Goal: Obtain resource: Download file/media

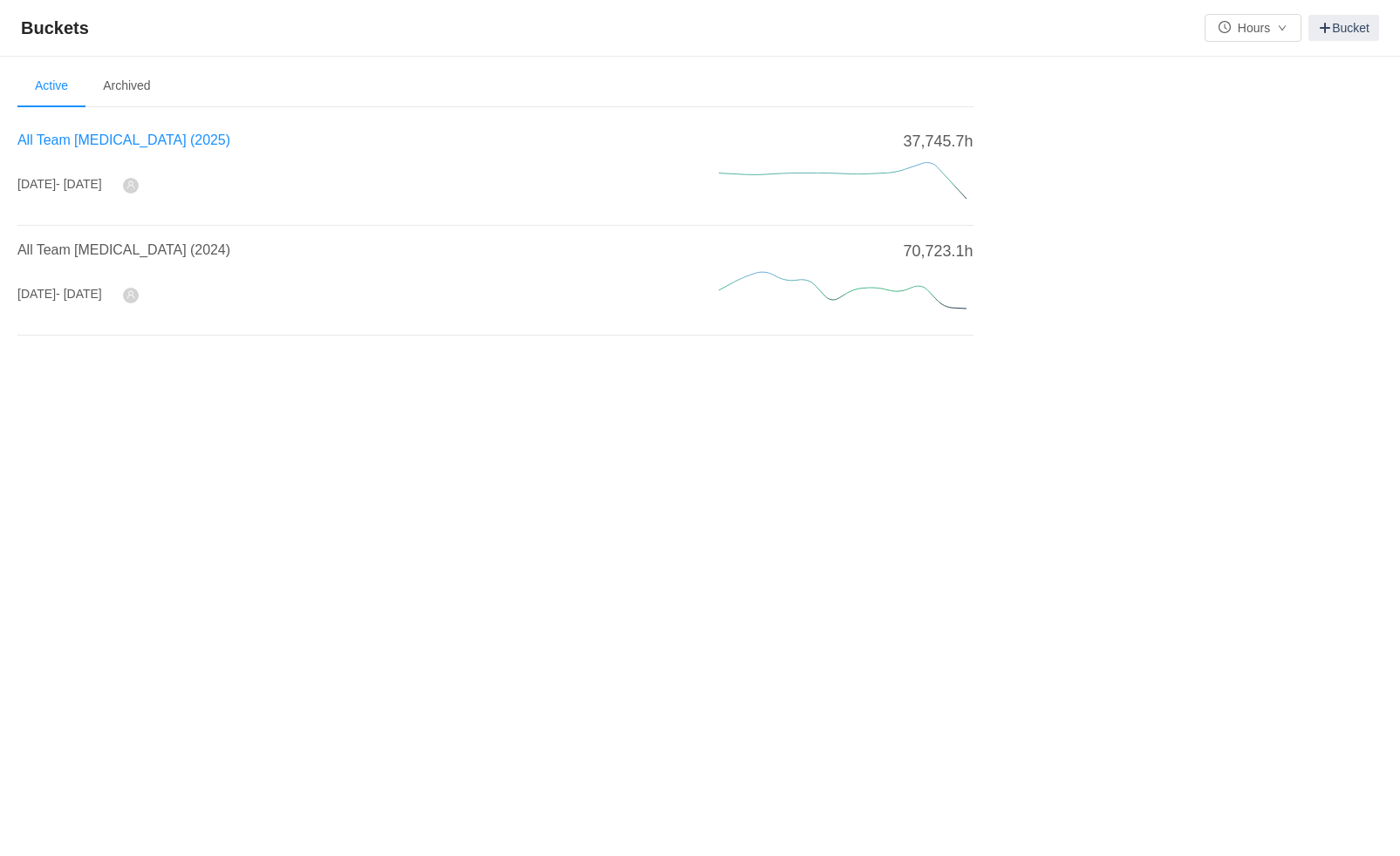
click at [96, 139] on span "All Team [MEDICAL_DATA] (2025)" at bounding box center [125, 140] width 213 height 15
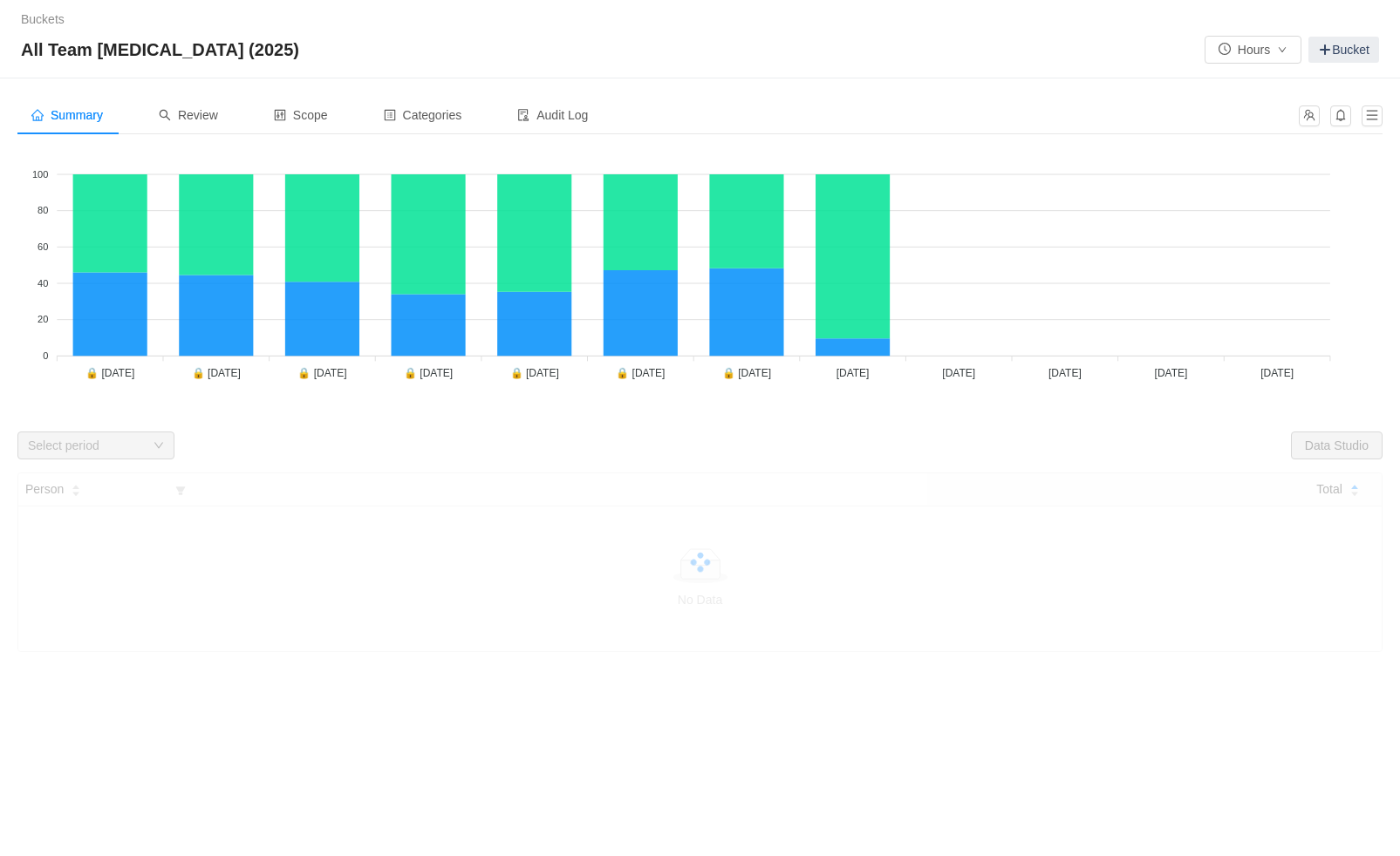
click at [51, 438] on div "Select period" at bounding box center [86, 445] width 117 height 18
click at [663, 109] on div "Summary Review Scope Categories Audit Log" at bounding box center [653, 115] width 1270 height 39
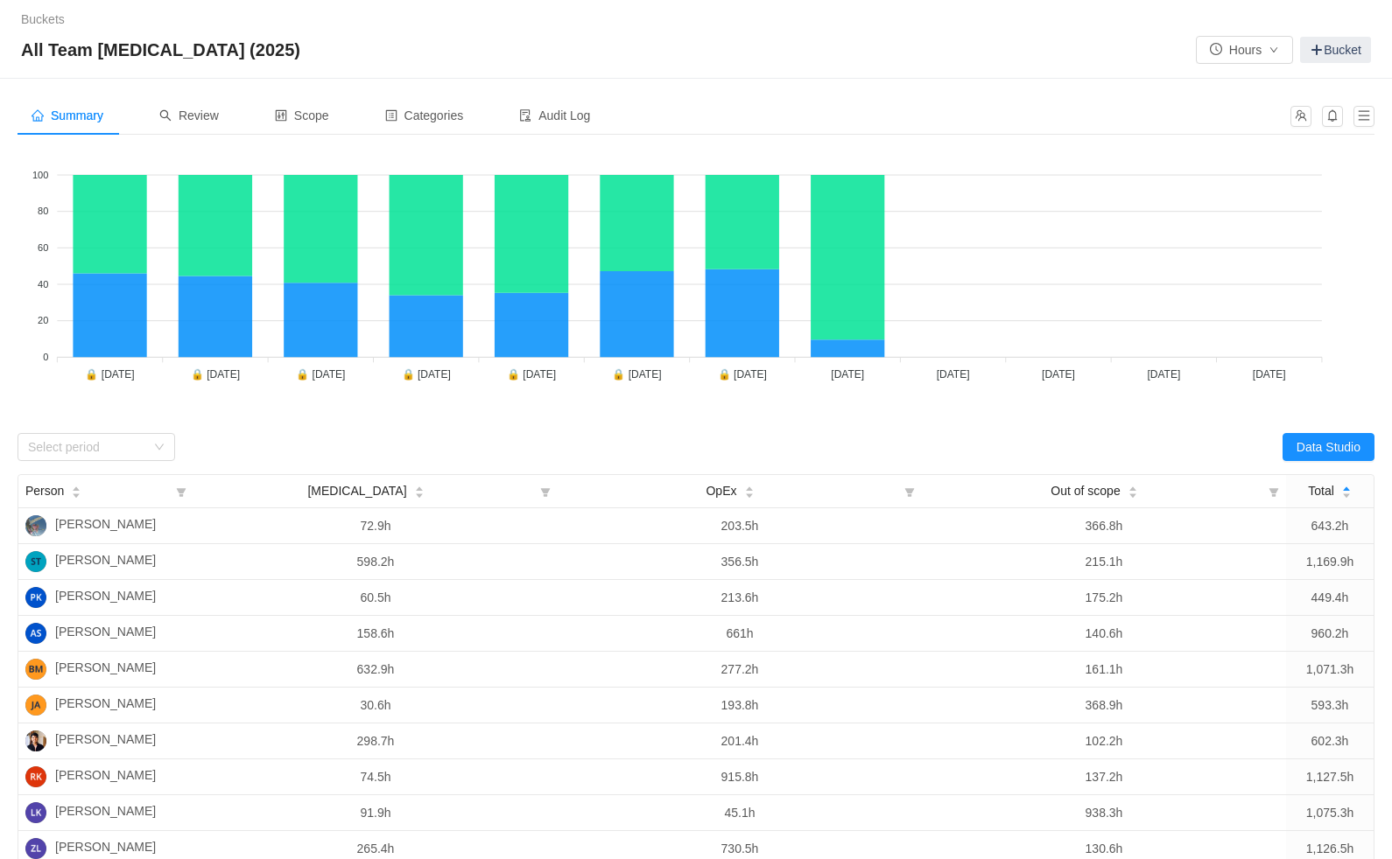
click at [137, 417] on div "[MEDICAL_DATA] OpEx 100 100 80 80 60 60 40 40 20 20 0 0 🔒 [DATE] 🔒 [DATE] 🔒 [DA…" at bounding box center [696, 287] width 1357 height 276
click at [117, 444] on div "Select period" at bounding box center [86, 447] width 117 height 18
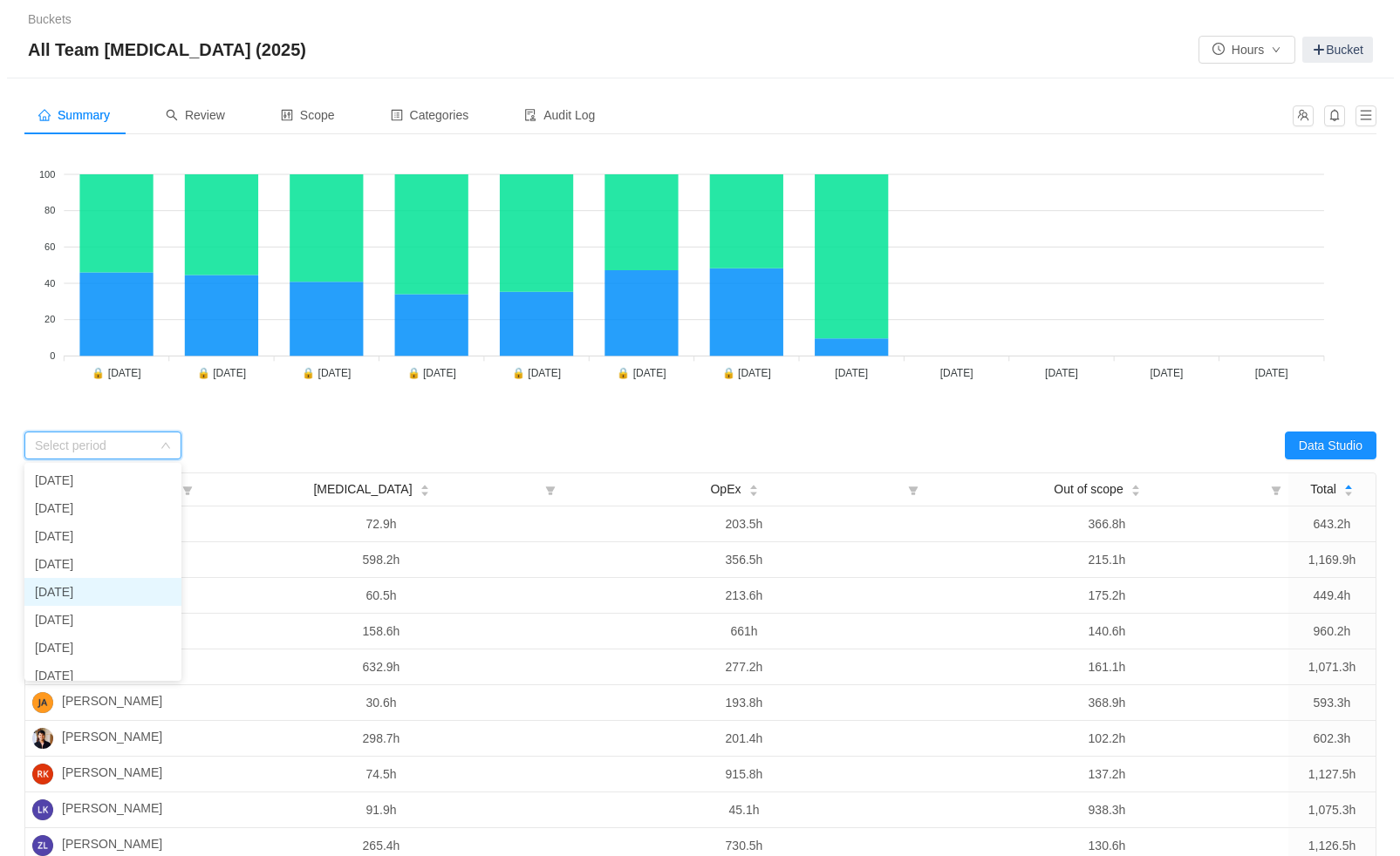
scroll to position [66, 0]
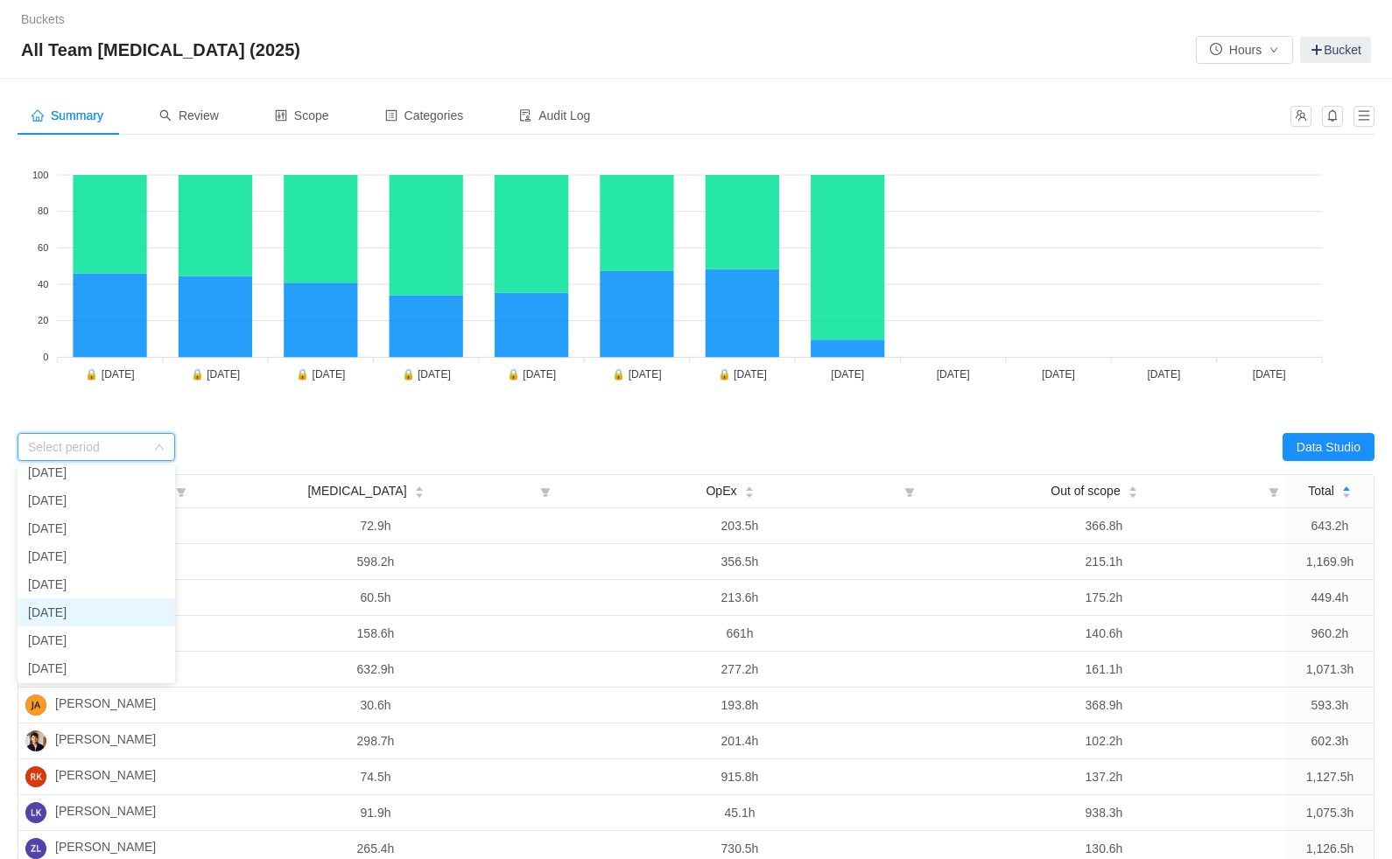
click at [67, 611] on li "[DATE]" at bounding box center [97, 613] width 158 height 28
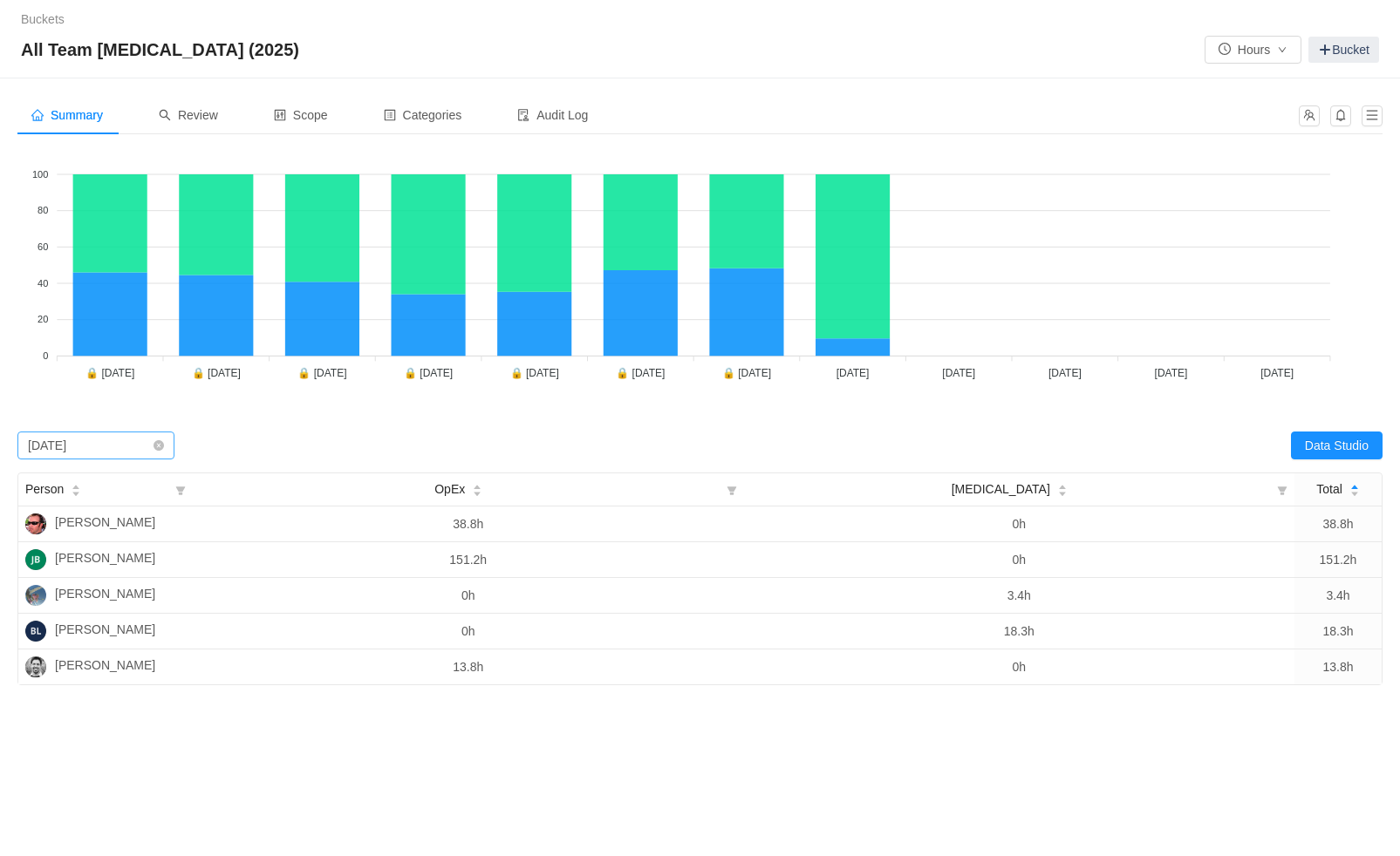
click at [67, 447] on div "[DATE]" at bounding box center [47, 445] width 39 height 26
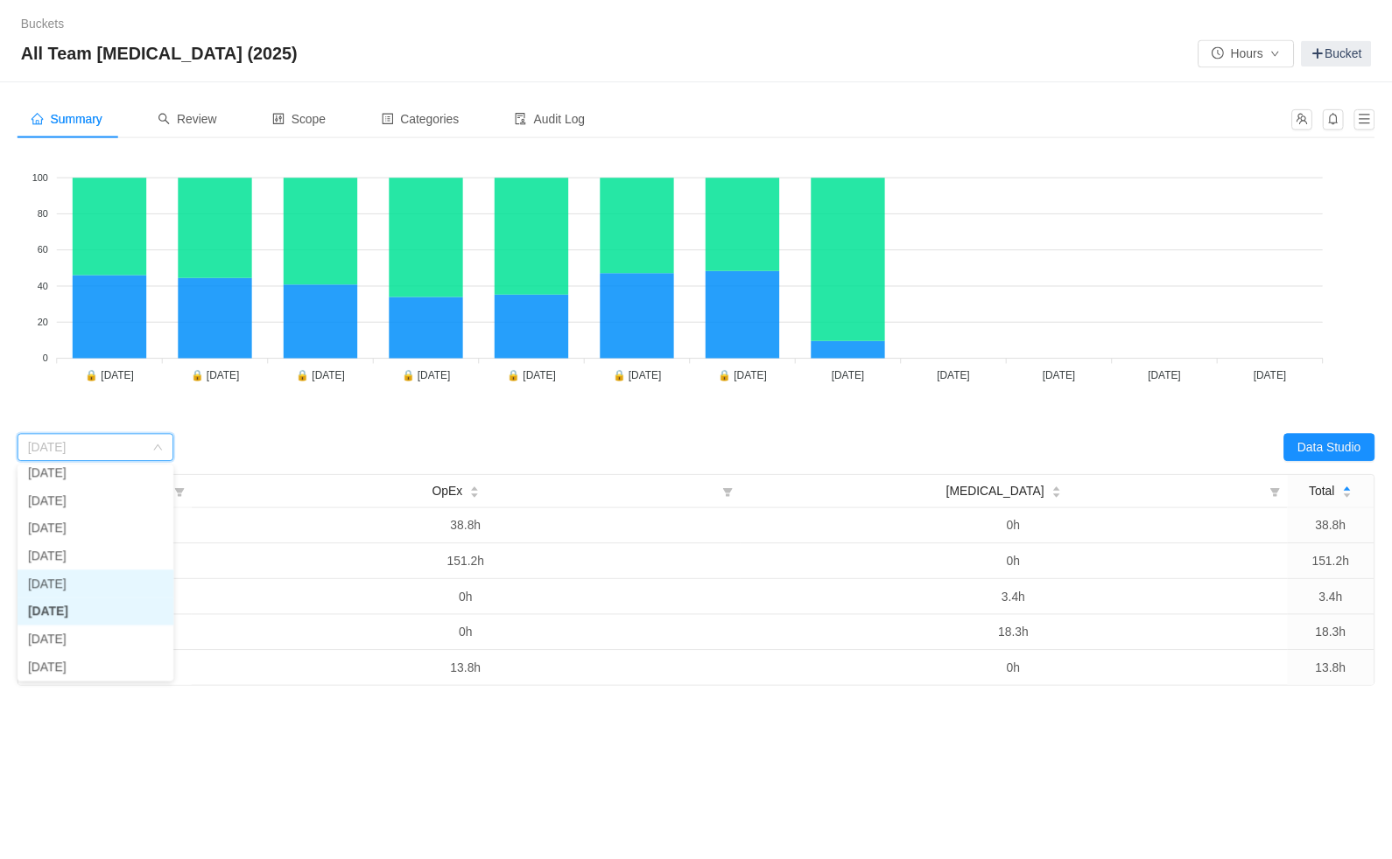
scroll to position [60, 0]
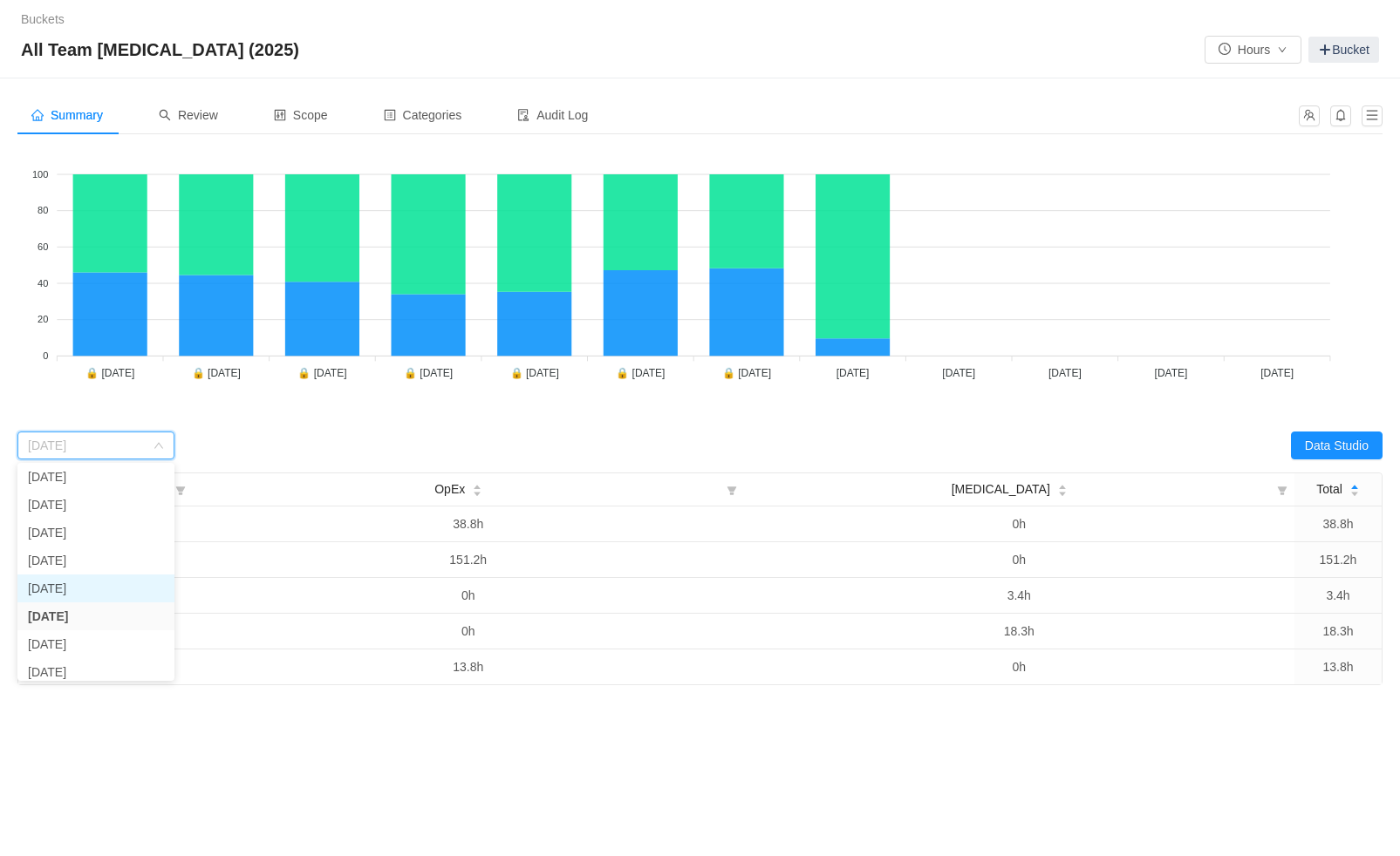
click at [63, 586] on li "[DATE]" at bounding box center [97, 589] width 157 height 28
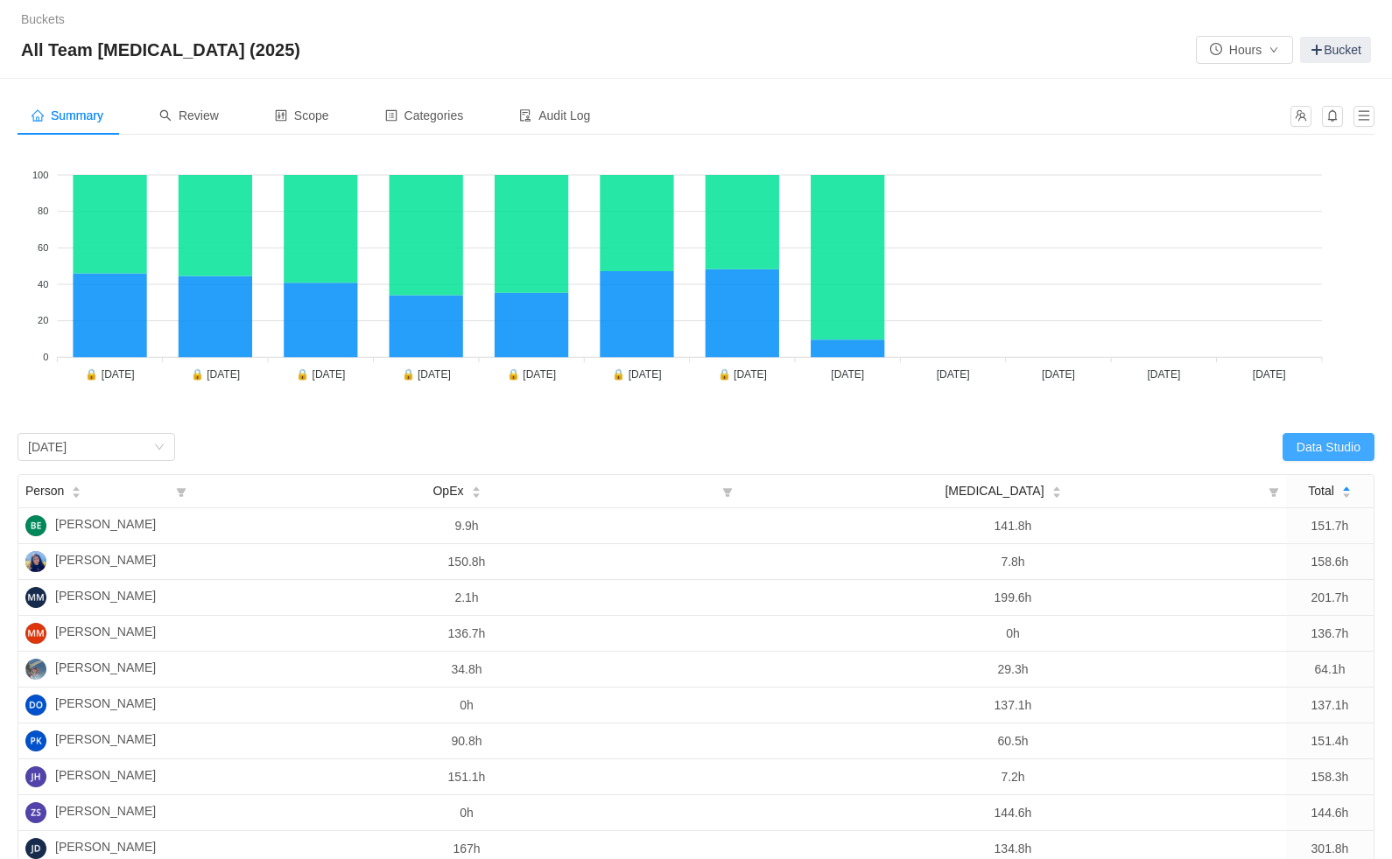
click at [1299, 450] on button "Data Studio" at bounding box center [1328, 447] width 92 height 28
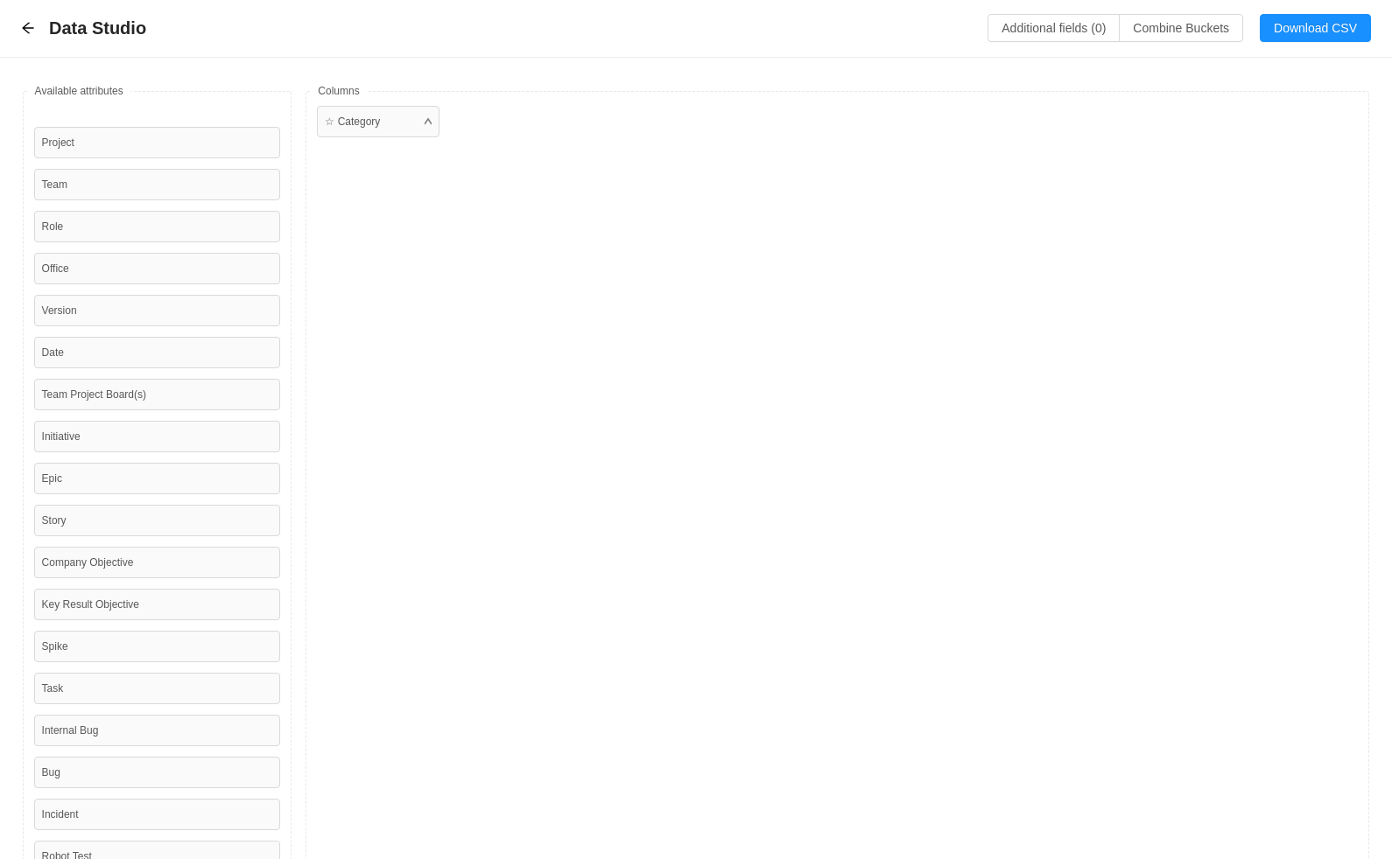
click at [417, 171] on div "☆ Category" at bounding box center [382, 510] width 130 height 809
click at [943, 252] on div "☆ Category" at bounding box center [836, 510] width 1063 height 838
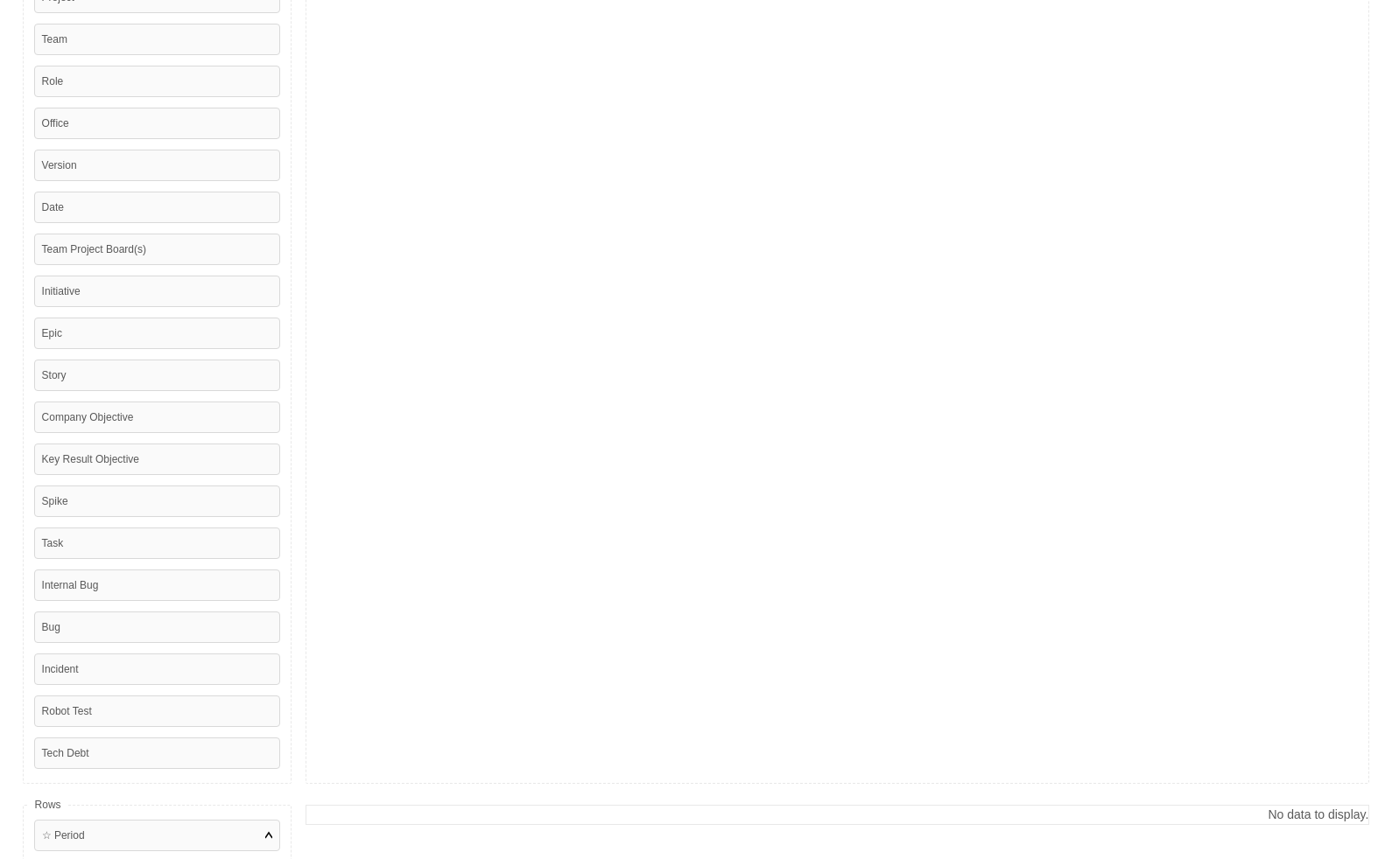
scroll to position [263, 0]
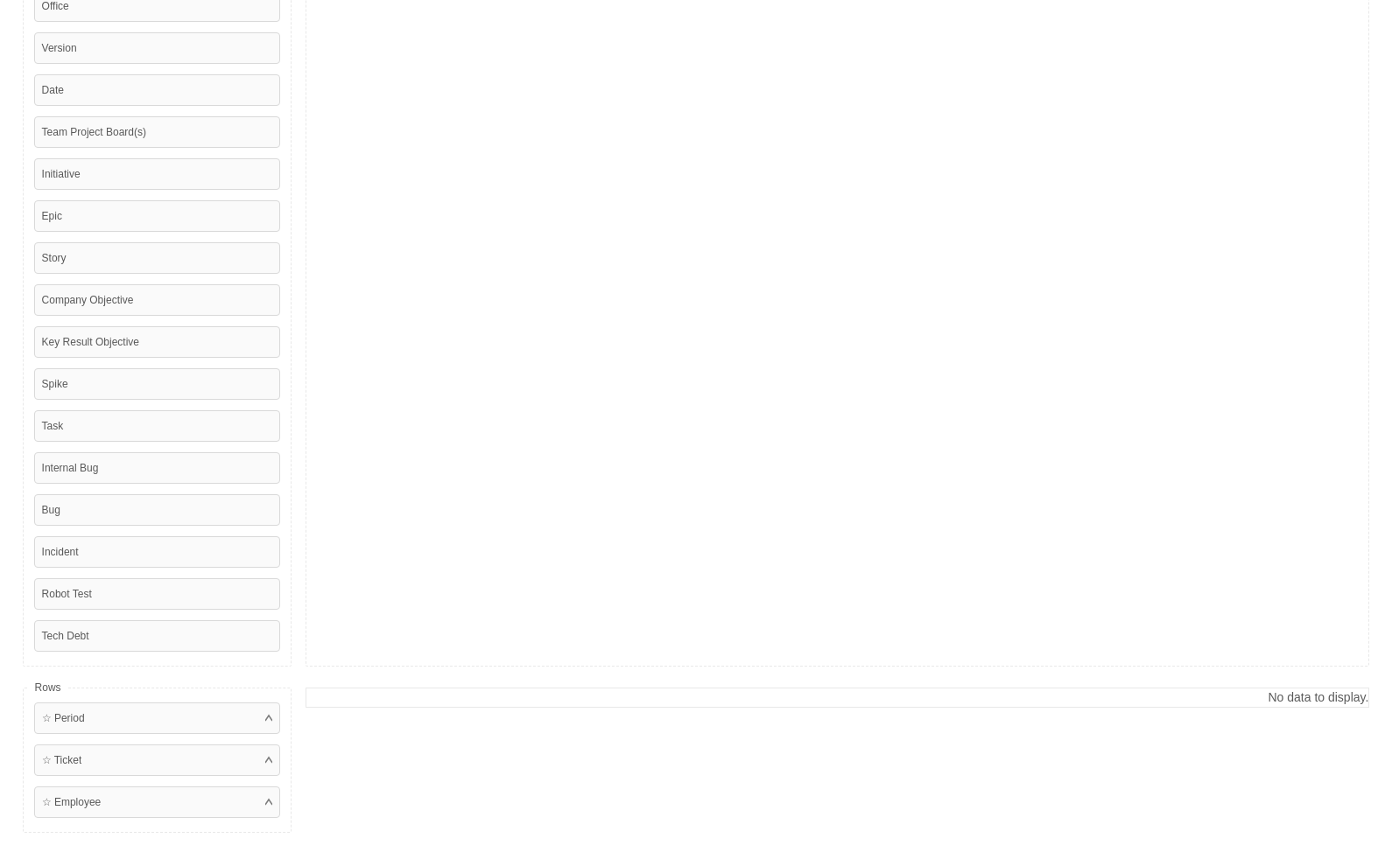
click at [70, 738] on div "☆ Period ☆ Ticket ☆ Employee" at bounding box center [158, 760] width 270 height 145
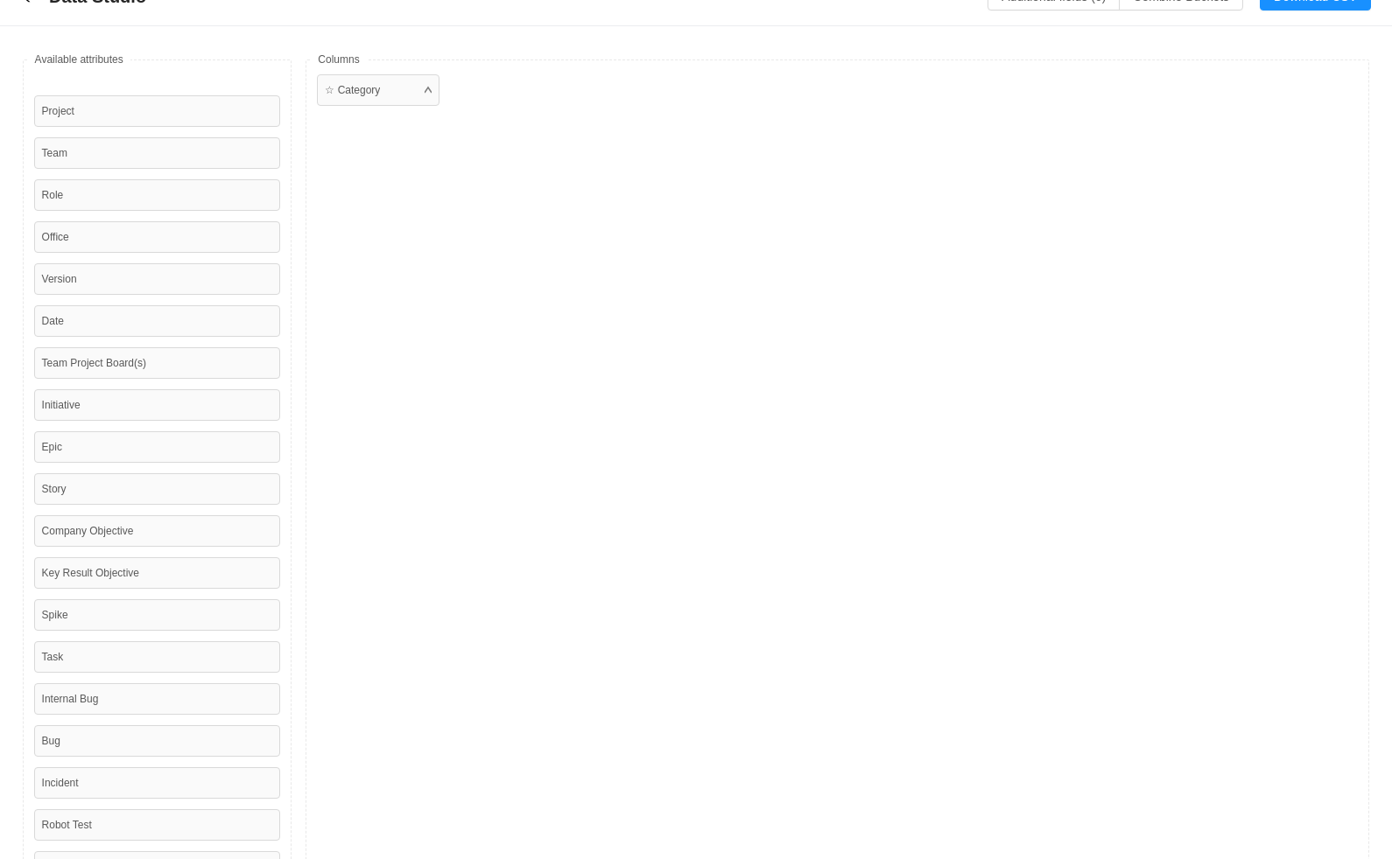
scroll to position [0, 0]
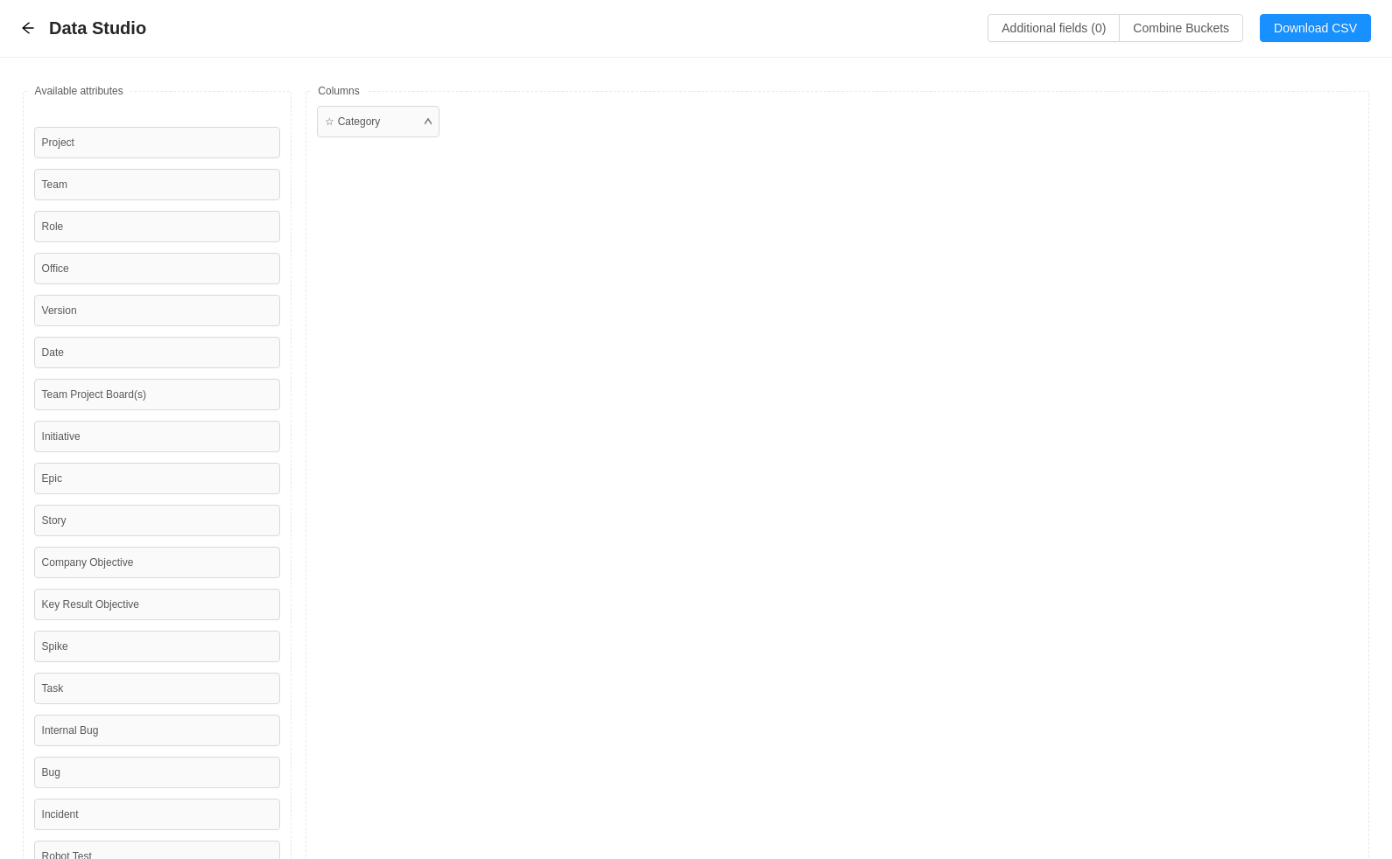
click at [730, 313] on div "☆ Category" at bounding box center [836, 510] width 1063 height 838
click at [1003, 179] on div "☆ Category Epic" at bounding box center [836, 489] width 1063 height 796
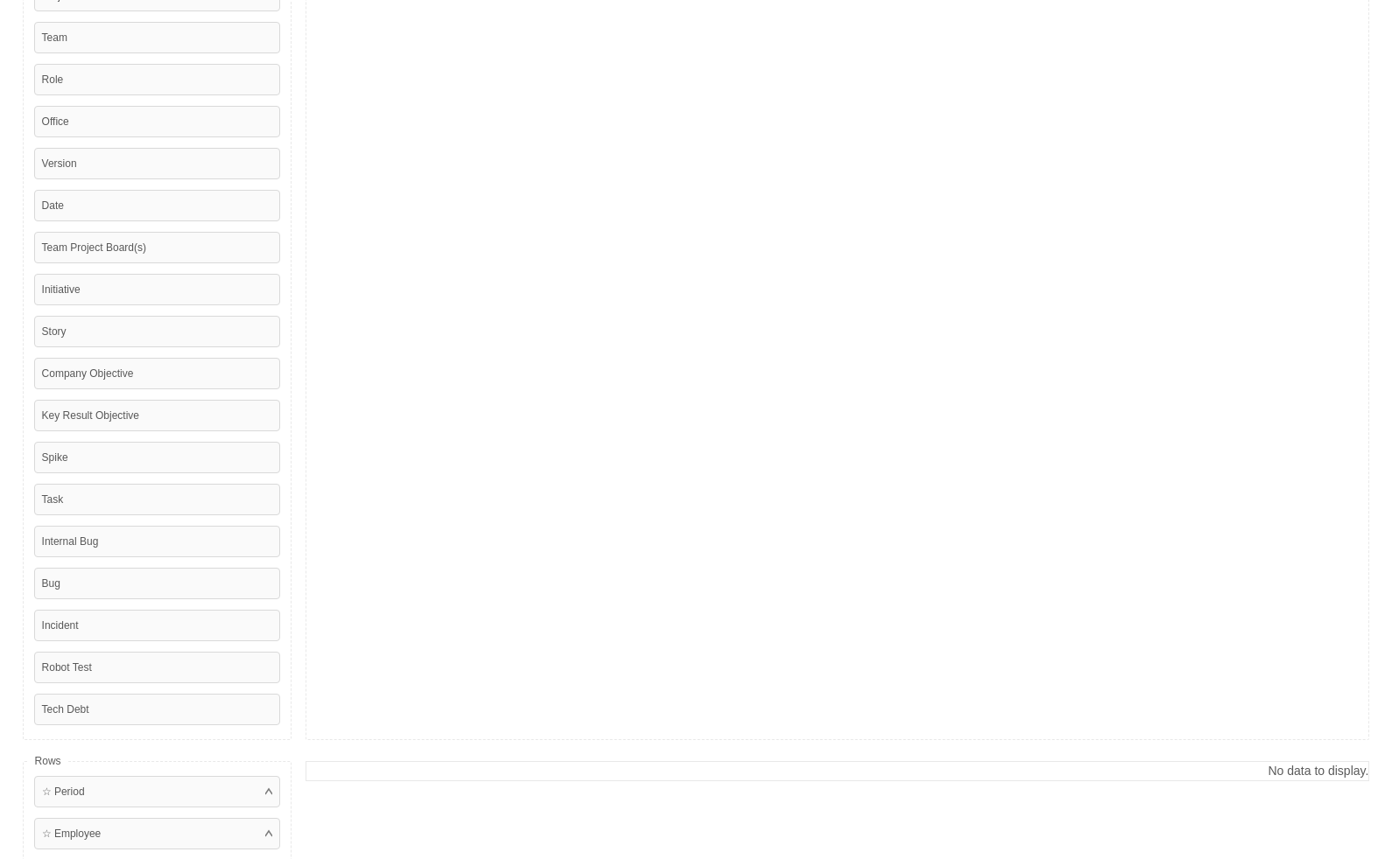
scroll to position [141, 0]
click at [247, 362] on div "Project Team Role Office Version Date Team Project Board(s) Initiative Story Co…" at bounding box center [158, 348] width 270 height 796
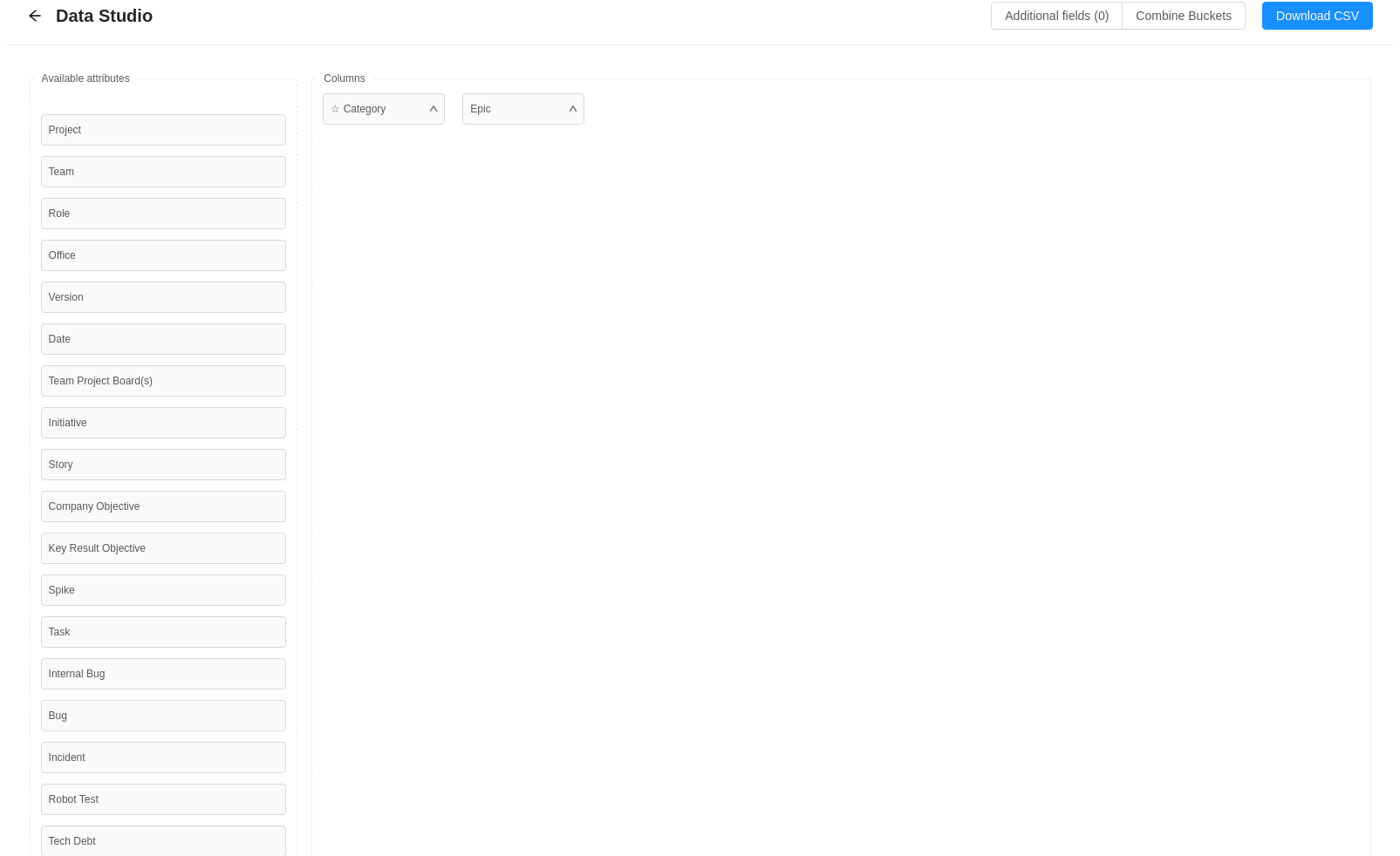
scroll to position [0, 0]
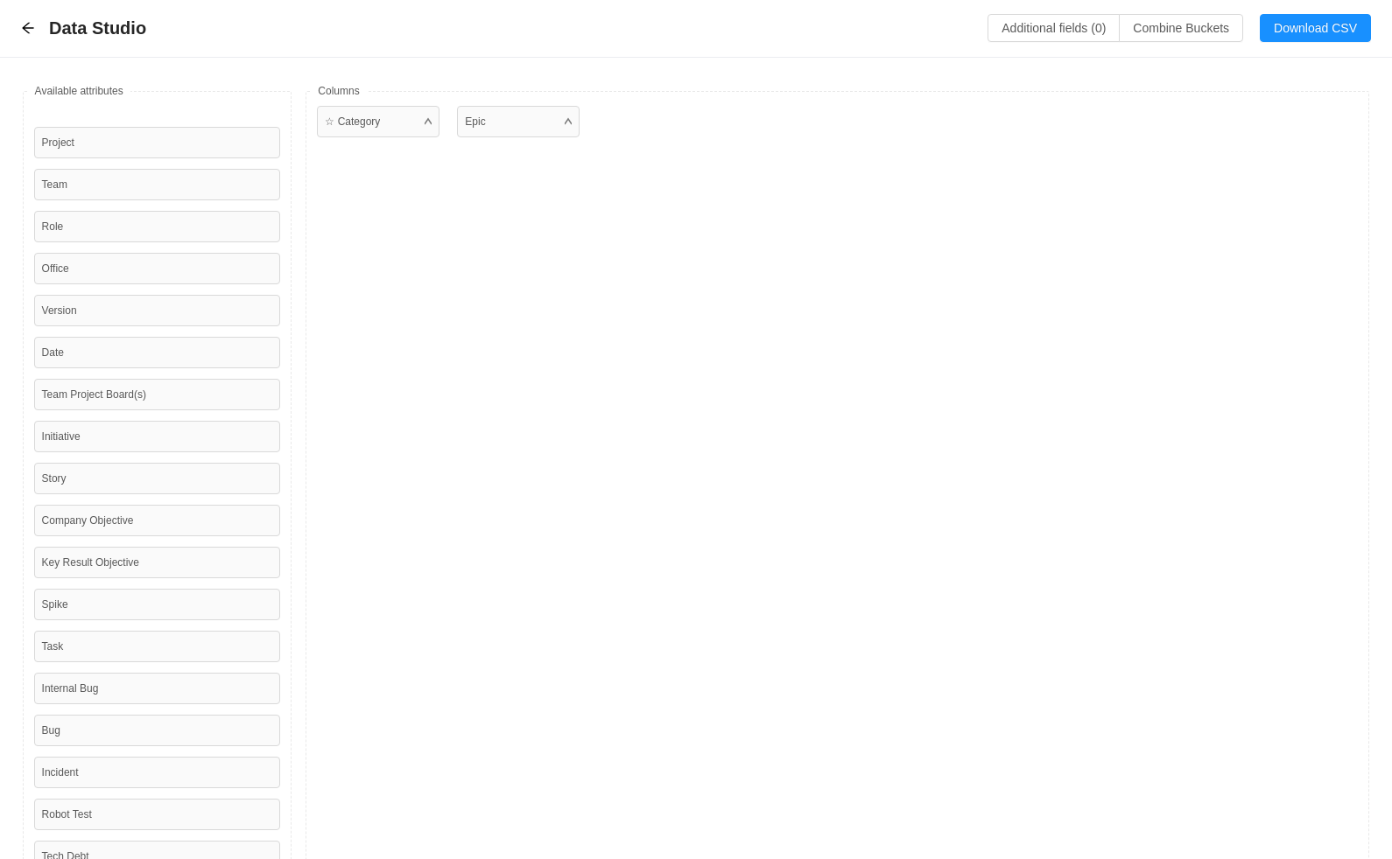
click at [556, 350] on div "Epic" at bounding box center [522, 489] width 130 height 767
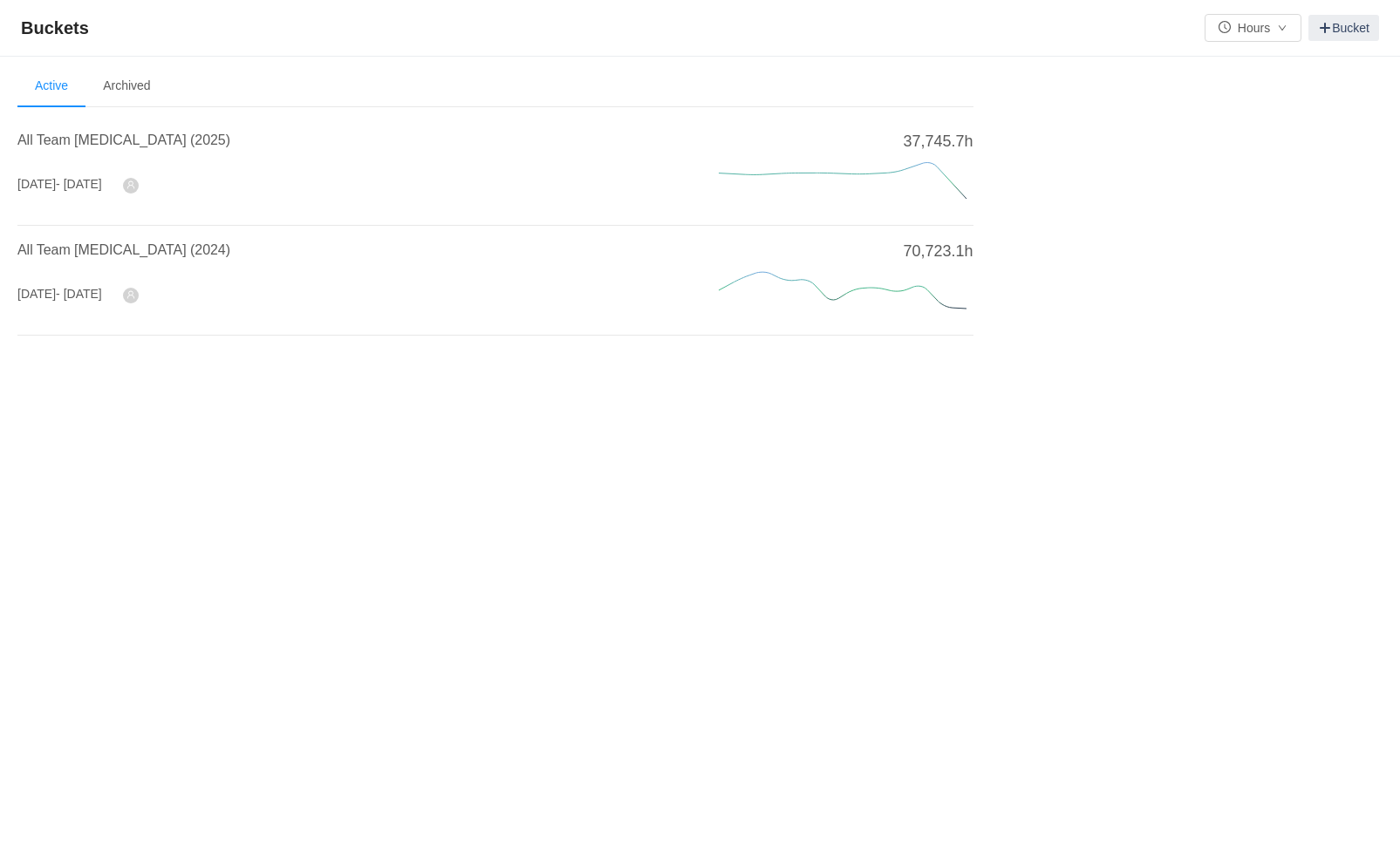
click at [598, 617] on div "Buckets Hours Bucket Welcome to Buckets! Use buckets to review and categorize t…" at bounding box center [700, 428] width 1400 height 856
click at [89, 138] on span "All Team [MEDICAL_DATA] (2025)" at bounding box center [125, 140] width 213 height 15
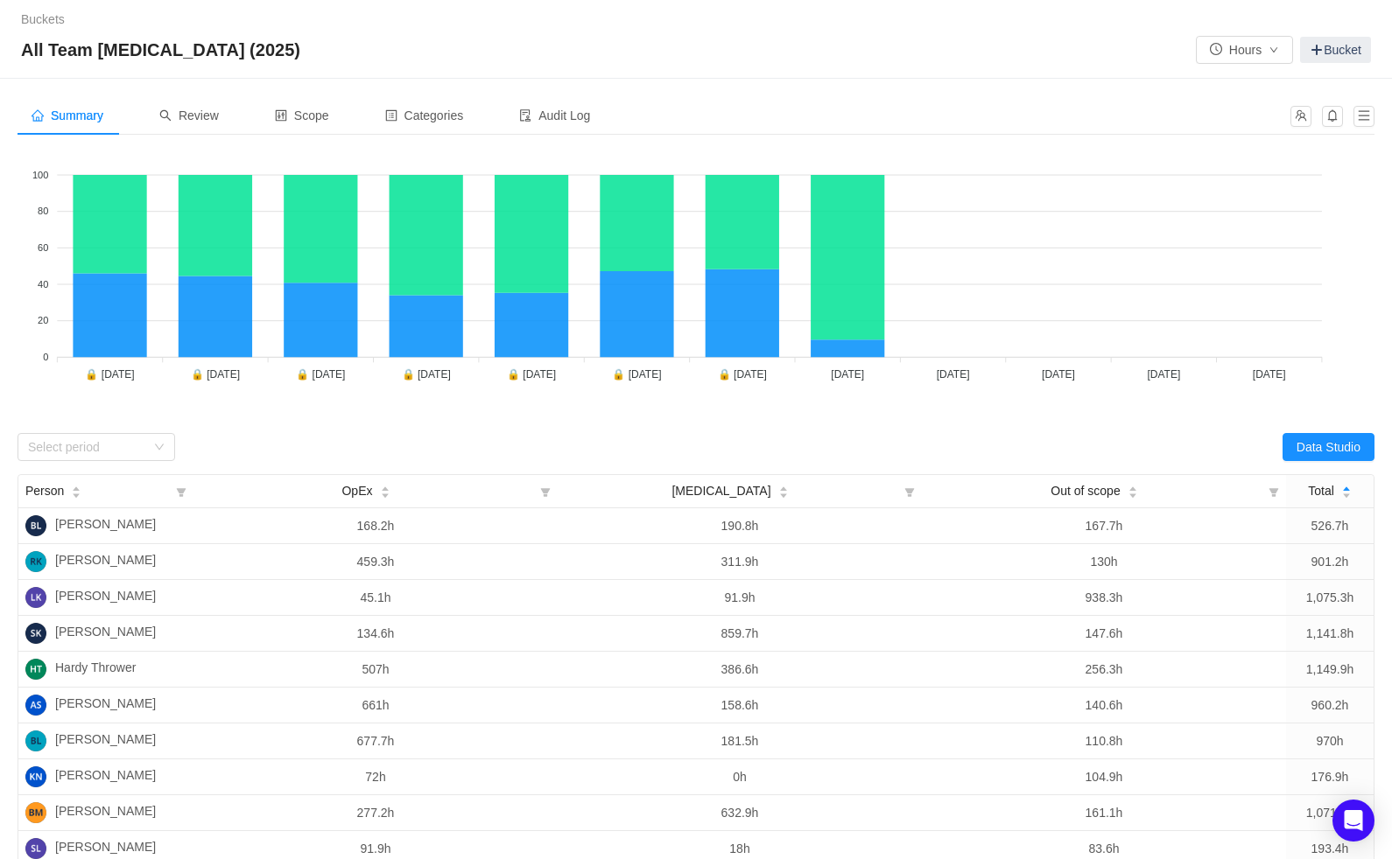
click at [1098, 437] on div "Data Studio" at bounding box center [1035, 447] width 678 height 28
drag, startPoint x: 760, startPoint y: 377, endPoint x: 712, endPoint y: 379, distance: 47.3
click at [718, 379] on tspan "🔒 July 2025" at bounding box center [742, 374] width 49 height 13
click at [751, 375] on tspan "🔒 July 2025" at bounding box center [742, 374] width 49 height 13
drag, startPoint x: 811, startPoint y: 386, endPoint x: 143, endPoint y: 392, distance: 668.7
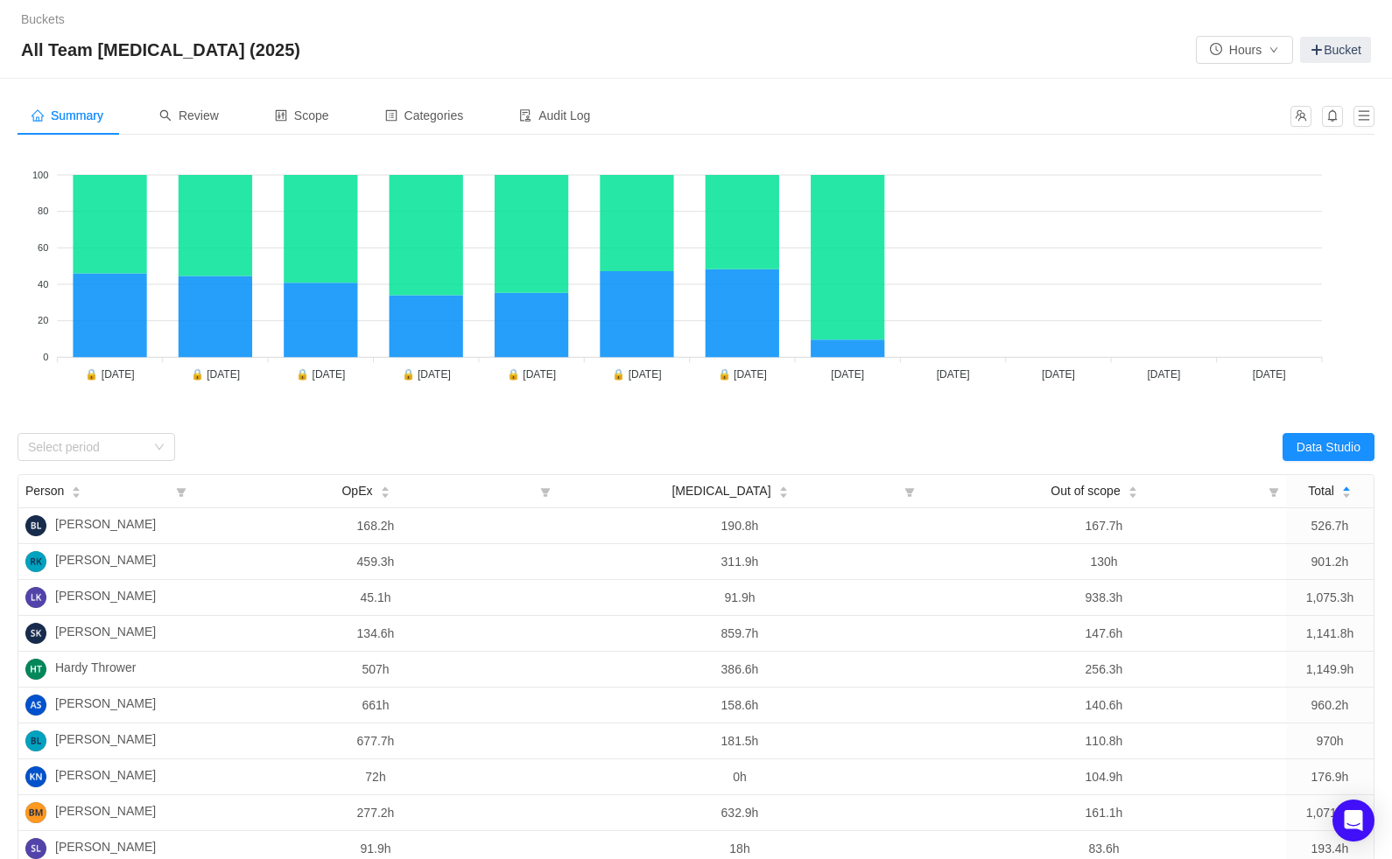
click at [143, 392] on foreignobject "CapEx OpEx" at bounding box center [696, 280] width 1357 height 263
click at [122, 382] on foreignobject "CapEx OpEx" at bounding box center [696, 280] width 1357 height 263
drag, startPoint x: 112, startPoint y: 376, endPoint x: 592, endPoint y: 352, distance: 480.2
click at [592, 352] on icon "CapEx OpEx 100 100 80 80 60 60 40 40 20 20 0 0 🔒 January 2025 🔒 January 2025 🔒 …" at bounding box center [696, 280] width 1357 height 263
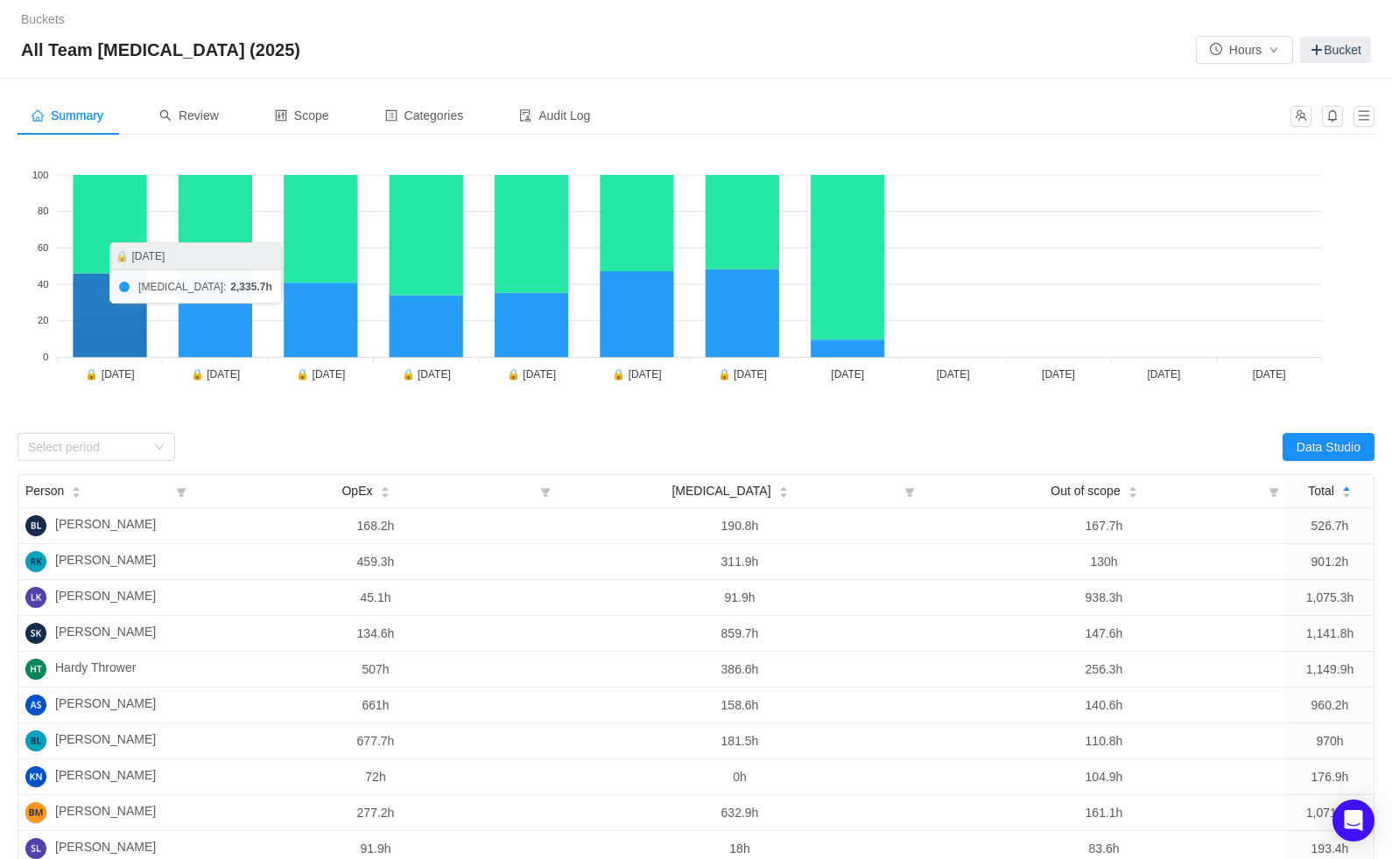
click at [101, 338] on icon at bounding box center [110, 315] width 74 height 84
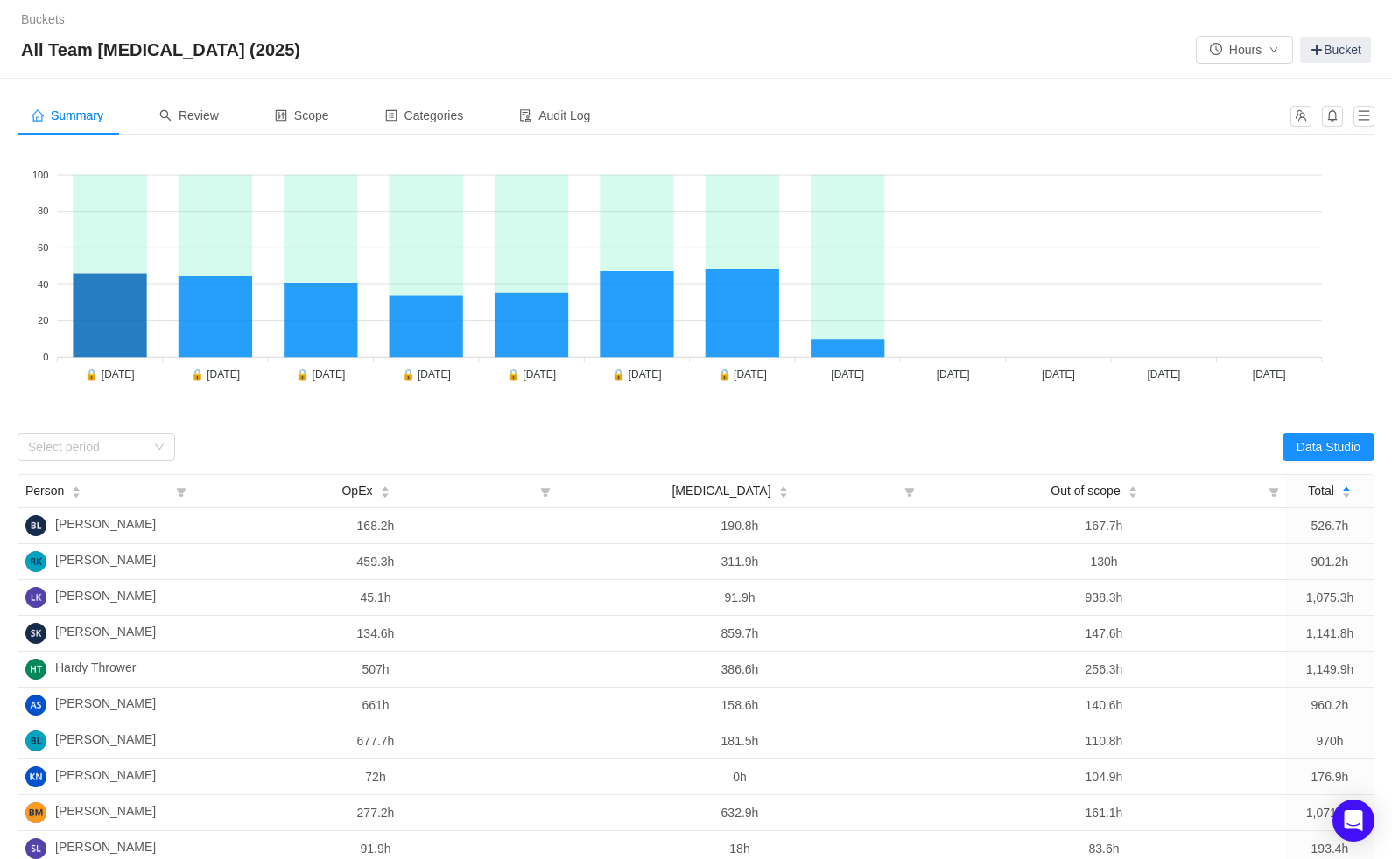
drag, startPoint x: 62, startPoint y: 375, endPoint x: 672, endPoint y: 395, distance: 610.4
click at [672, 395] on foreignobject "CapEx OpEx" at bounding box center [696, 280] width 1357 height 263
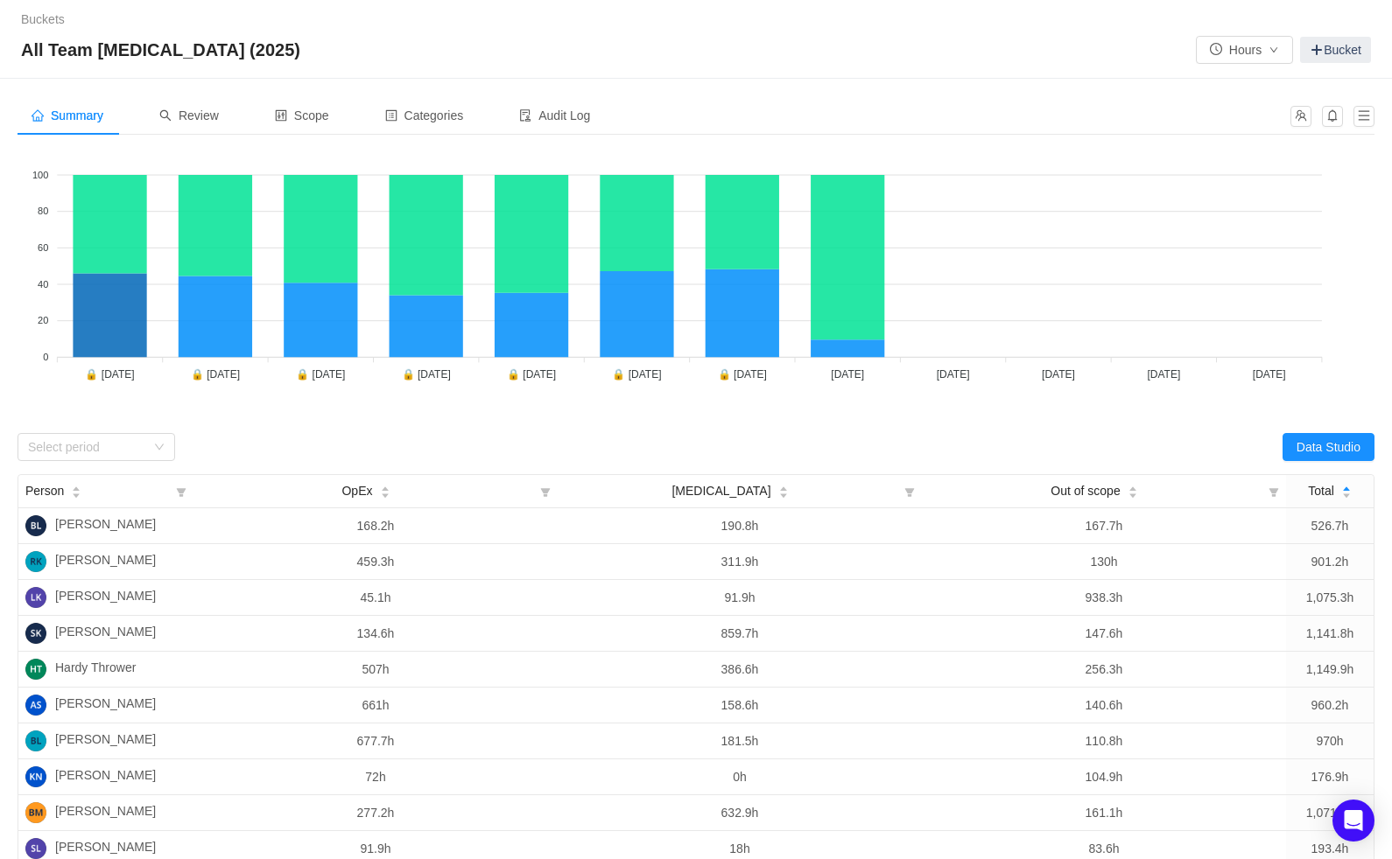
drag, startPoint x: 779, startPoint y: 372, endPoint x: 544, endPoint y: 376, distance: 235.5
click at [544, 376] on icon "CapEx OpEx 100 100 80 80 60 60 40 40 20 20 0 0 🔒 January 2025 🔒 January 2025 🔒 …" at bounding box center [696, 280] width 1357 height 263
click at [160, 445] on icon "icon: down" at bounding box center [159, 447] width 11 height 11
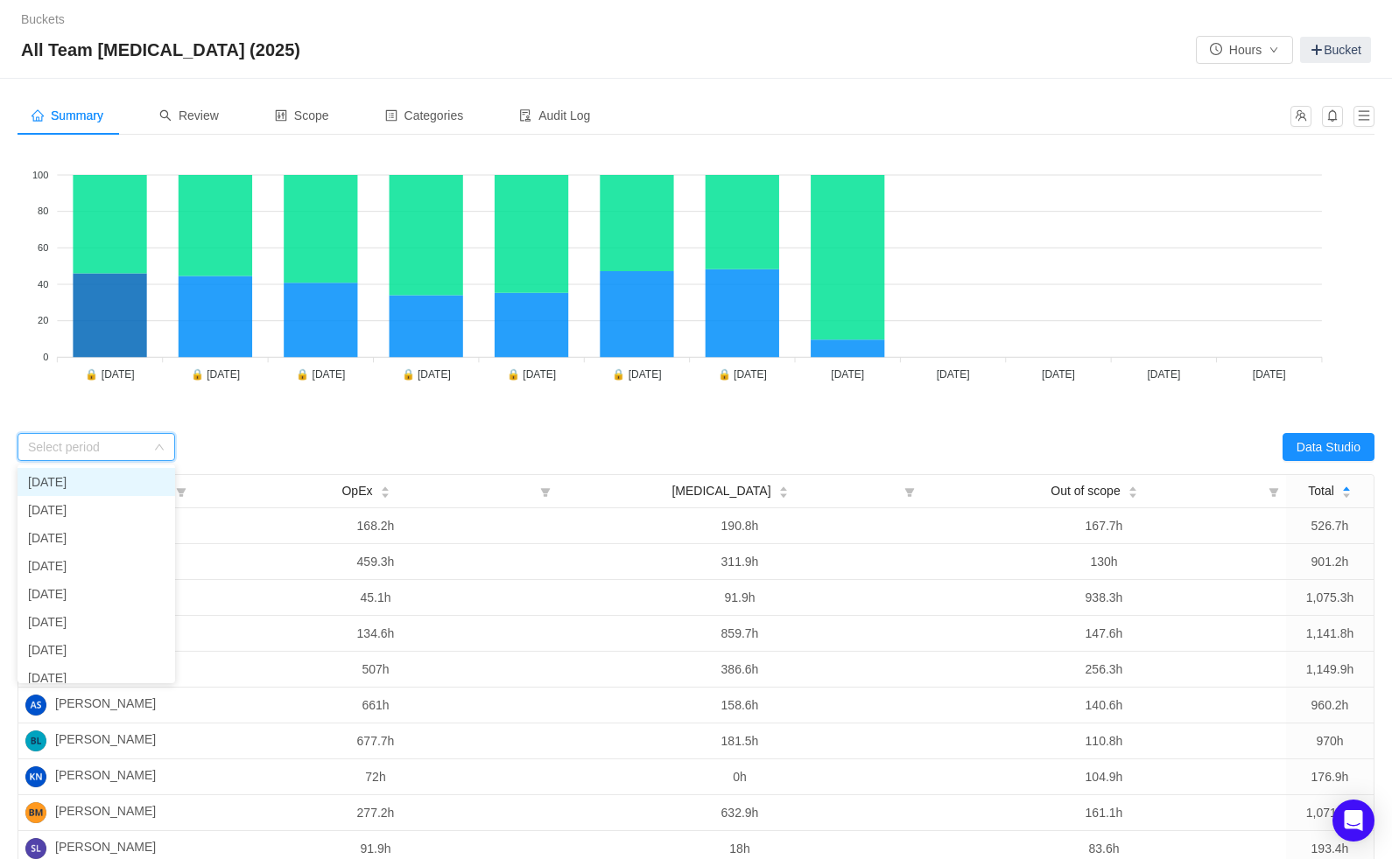
click at [65, 480] on li "January 2025" at bounding box center [97, 482] width 158 height 28
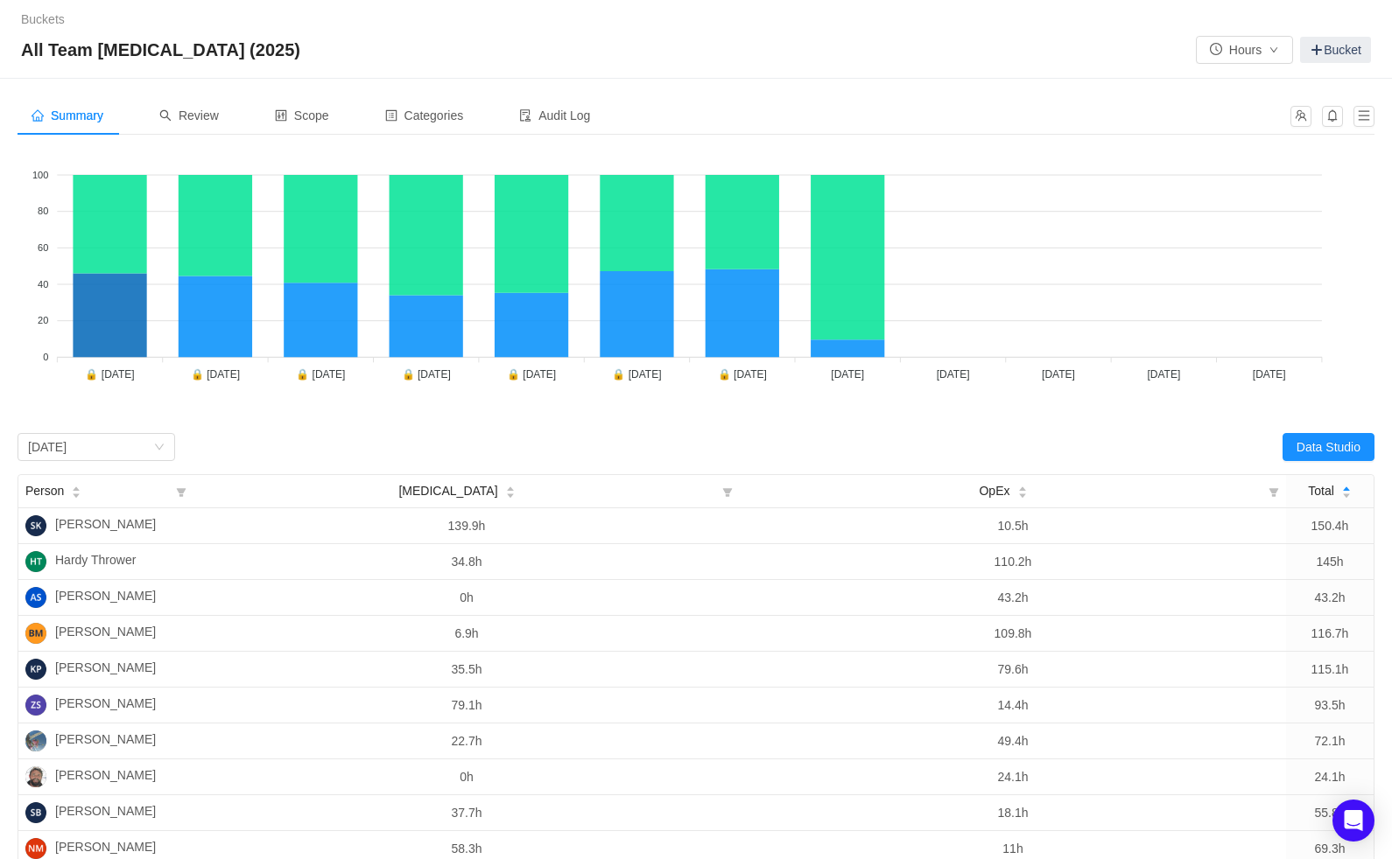
click at [1167, 453] on div "Data Studio" at bounding box center [1035, 447] width 678 height 28
click at [1157, 449] on div "Data Studio" at bounding box center [1035, 447] width 678 height 28
click at [1316, 441] on button "Data Studio" at bounding box center [1328, 447] width 92 height 28
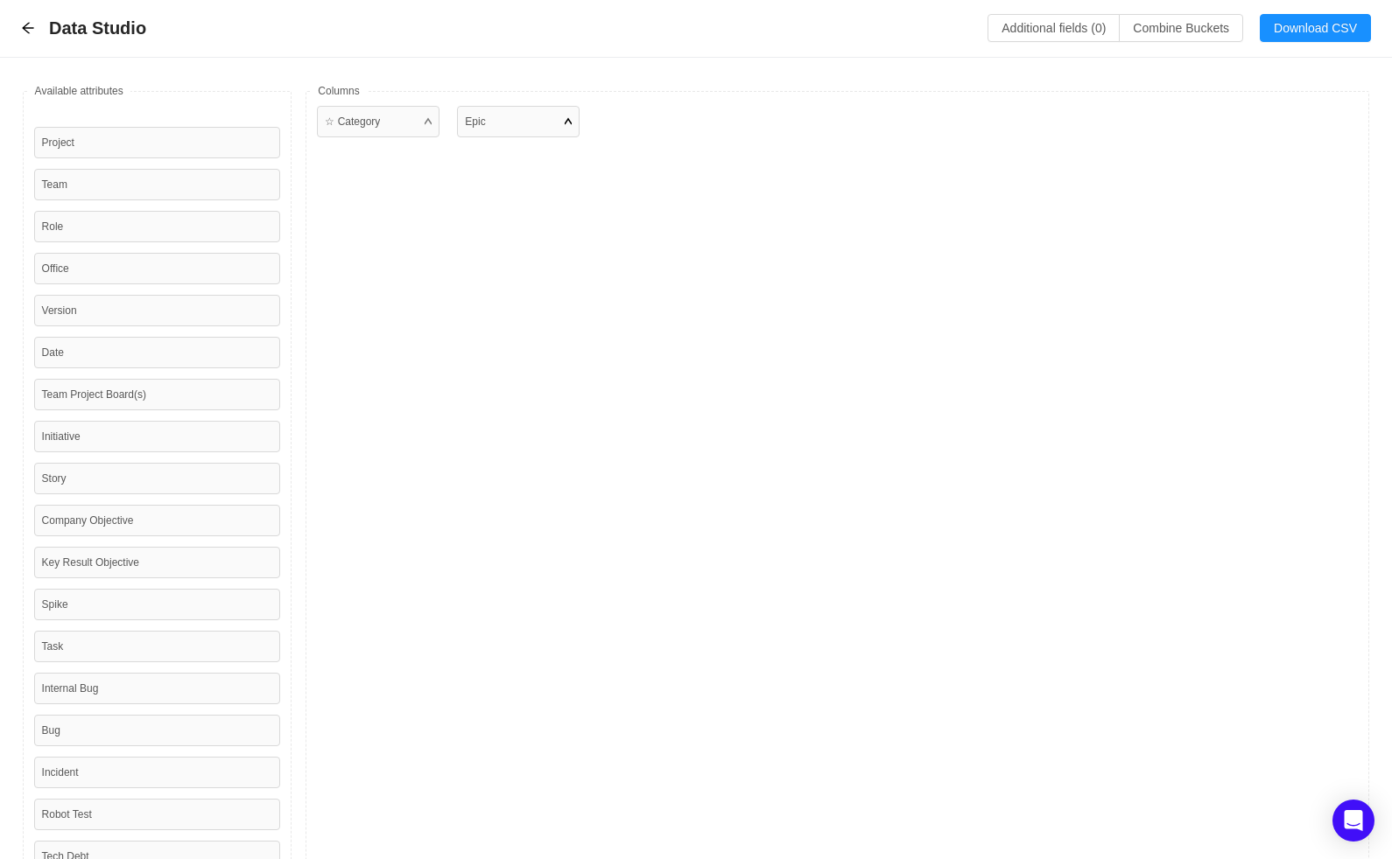
click at [499, 123] on div "Epic" at bounding box center [518, 122] width 123 height 32
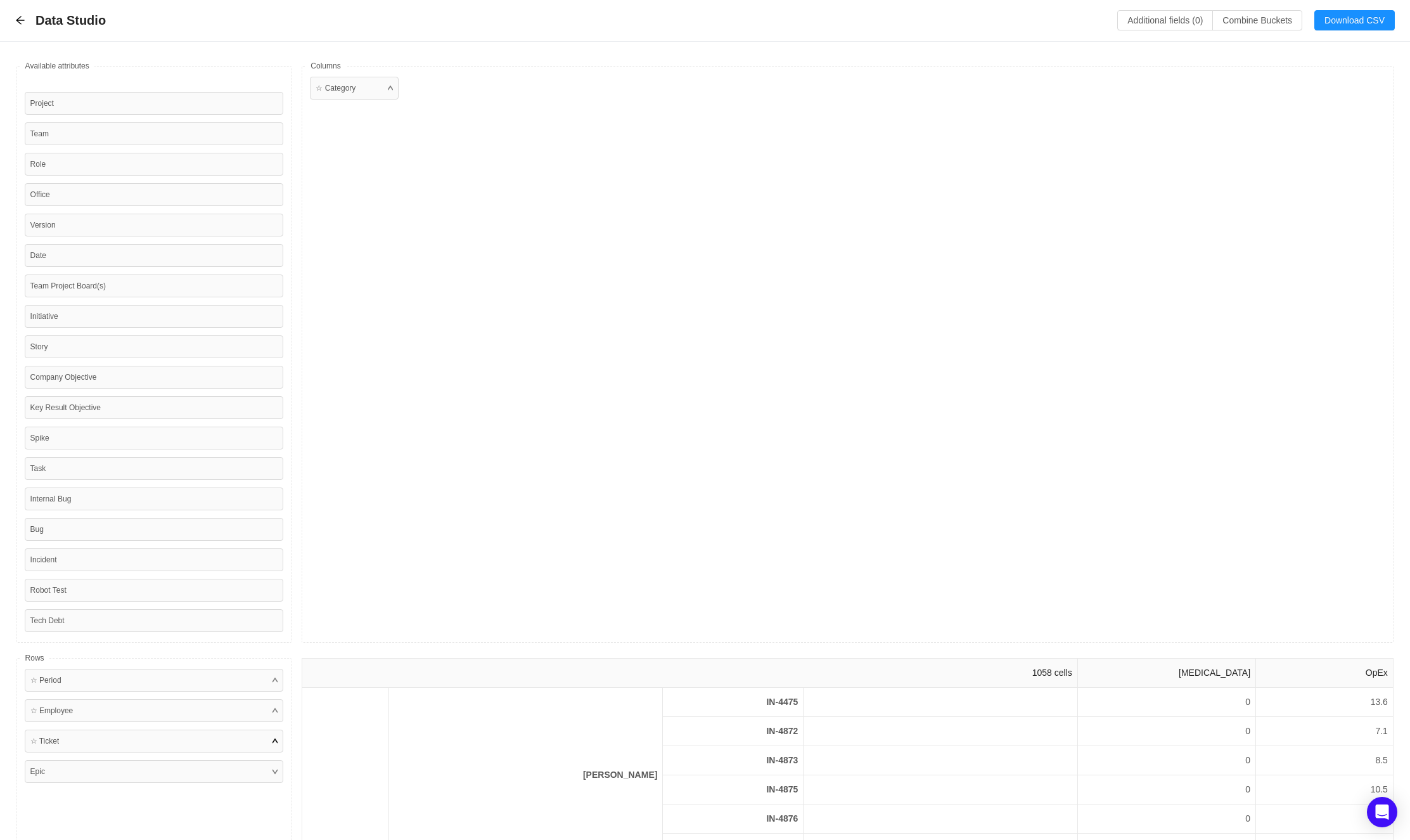
click at [72, 622] on div "☆ Ticket" at bounding box center [154, 741] width 259 height 23
click at [1017, 20] on button "Download CSV" at bounding box center [1354, 20] width 80 height 20
click at [427, 467] on div "☆ Category" at bounding box center [848, 354] width 1092 height 576
click at [9, 28] on div "Data Studio Additional fields (0) Combine Buckets (0) Download CSV" at bounding box center [705, 21] width 1410 height 42
click at [21, 21] on icon "icon: arrow-left" at bounding box center [20, 20] width 8 height 8
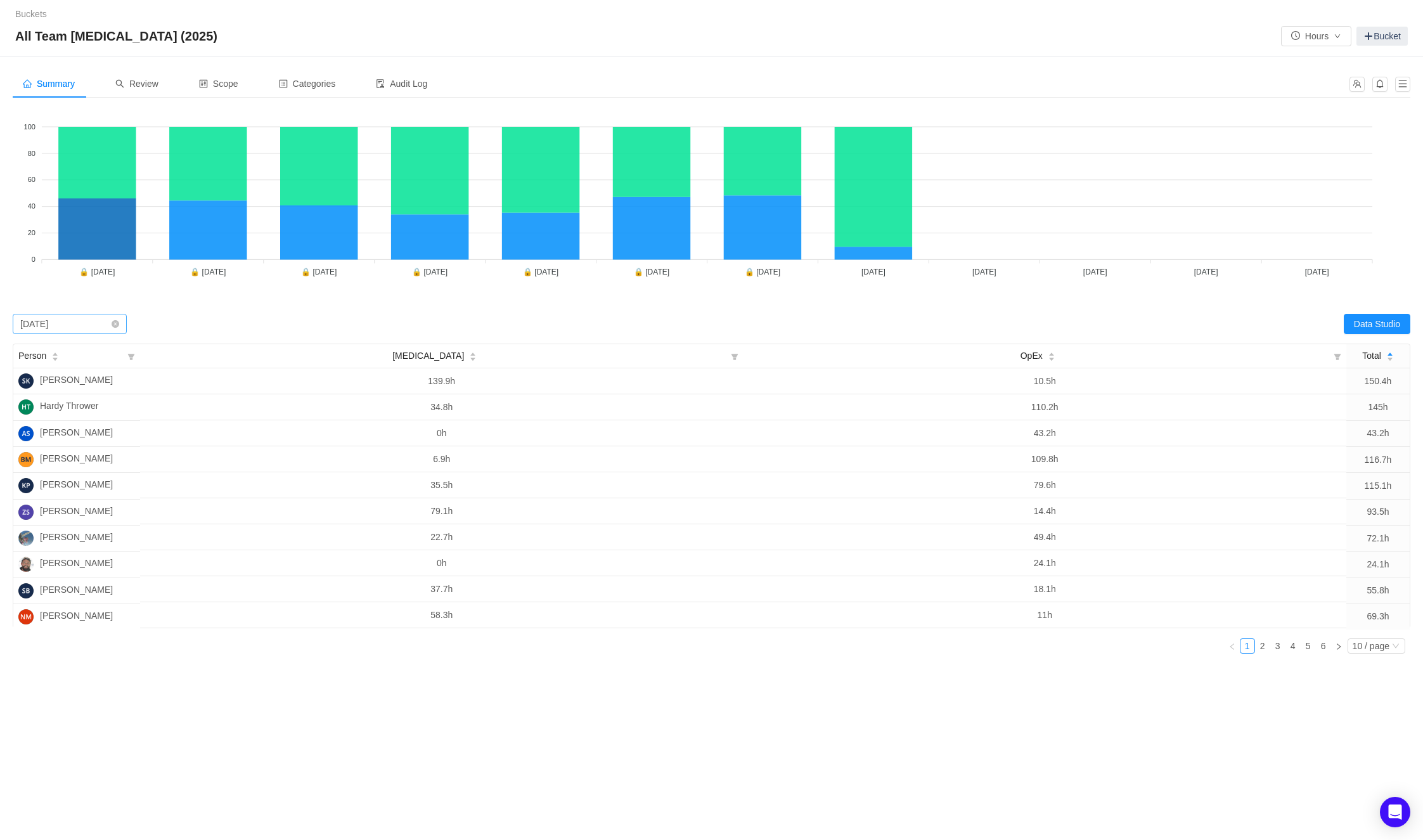
click at [49, 324] on div "January 2025" at bounding box center [34, 324] width 28 height 19
click at [55, 368] on li "February 2025" at bounding box center [70, 369] width 114 height 20
click at [1017, 321] on button "Data Studio" at bounding box center [1377, 324] width 67 height 20
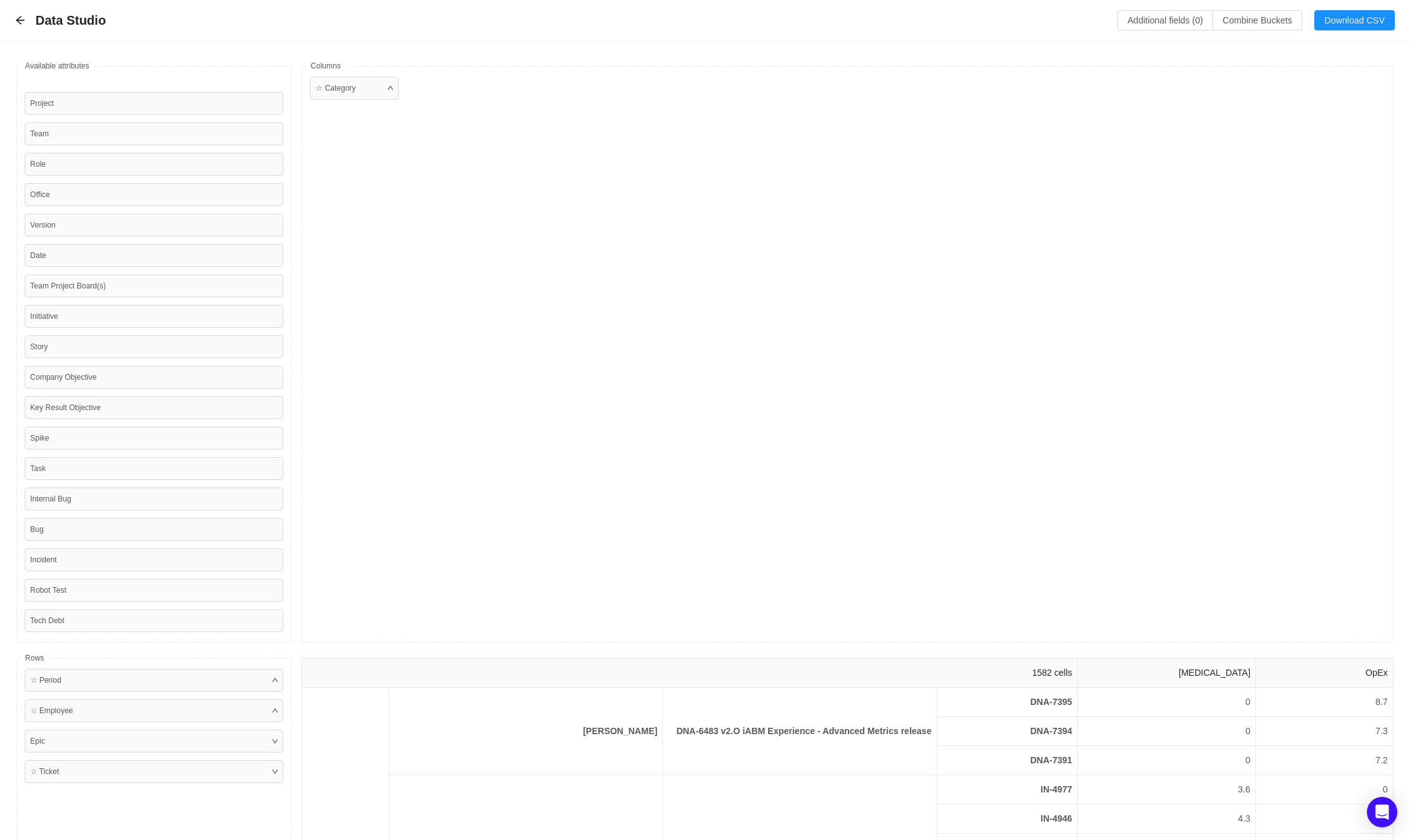
click at [1017, 437] on div "☆ Category" at bounding box center [848, 354] width 1092 height 576
click at [1017, 20] on button "Download CSV" at bounding box center [1354, 20] width 80 height 20
click at [721, 511] on div "☆ Category" at bounding box center [848, 354] width 1092 height 576
click at [1017, 231] on div "☆ Category" at bounding box center [848, 354] width 1092 height 576
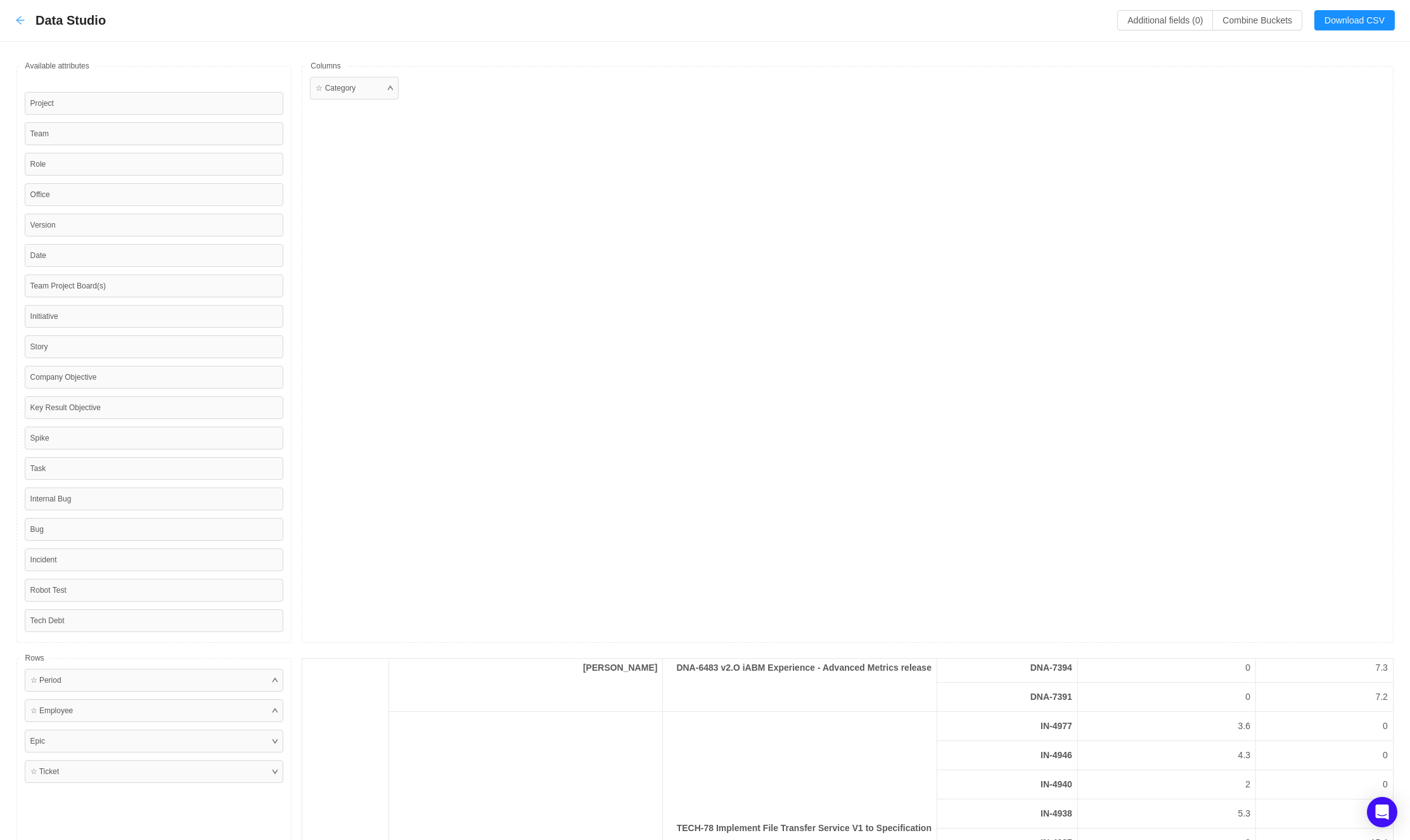
click at [18, 21] on icon "icon: arrow-left" at bounding box center [20, 20] width 8 height 8
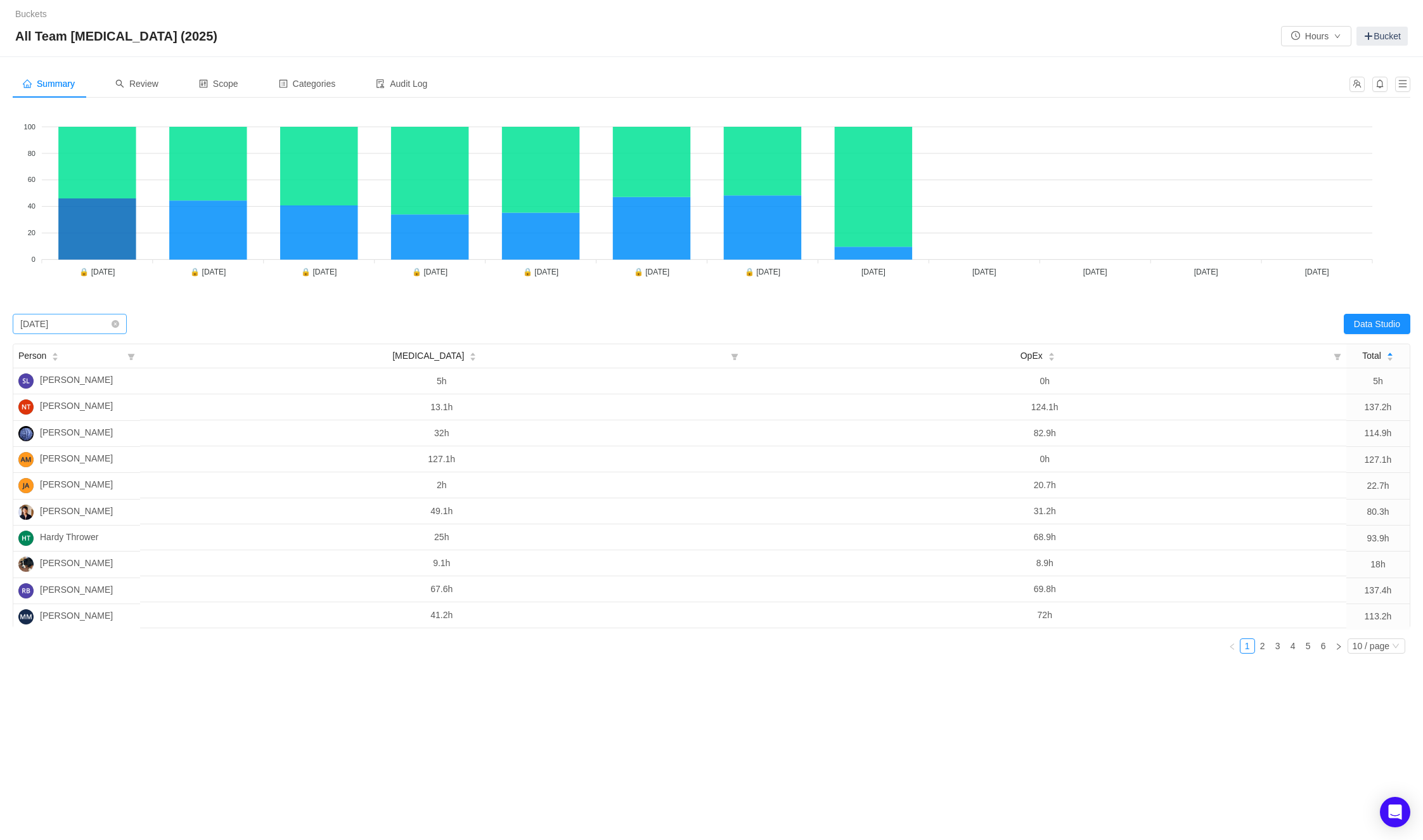
click at [49, 328] on div "February 2025" at bounding box center [34, 324] width 28 height 19
click at [53, 389] on li "March 2025" at bounding box center [70, 390] width 114 height 20
click at [1017, 316] on button "Data Studio" at bounding box center [1377, 324] width 67 height 20
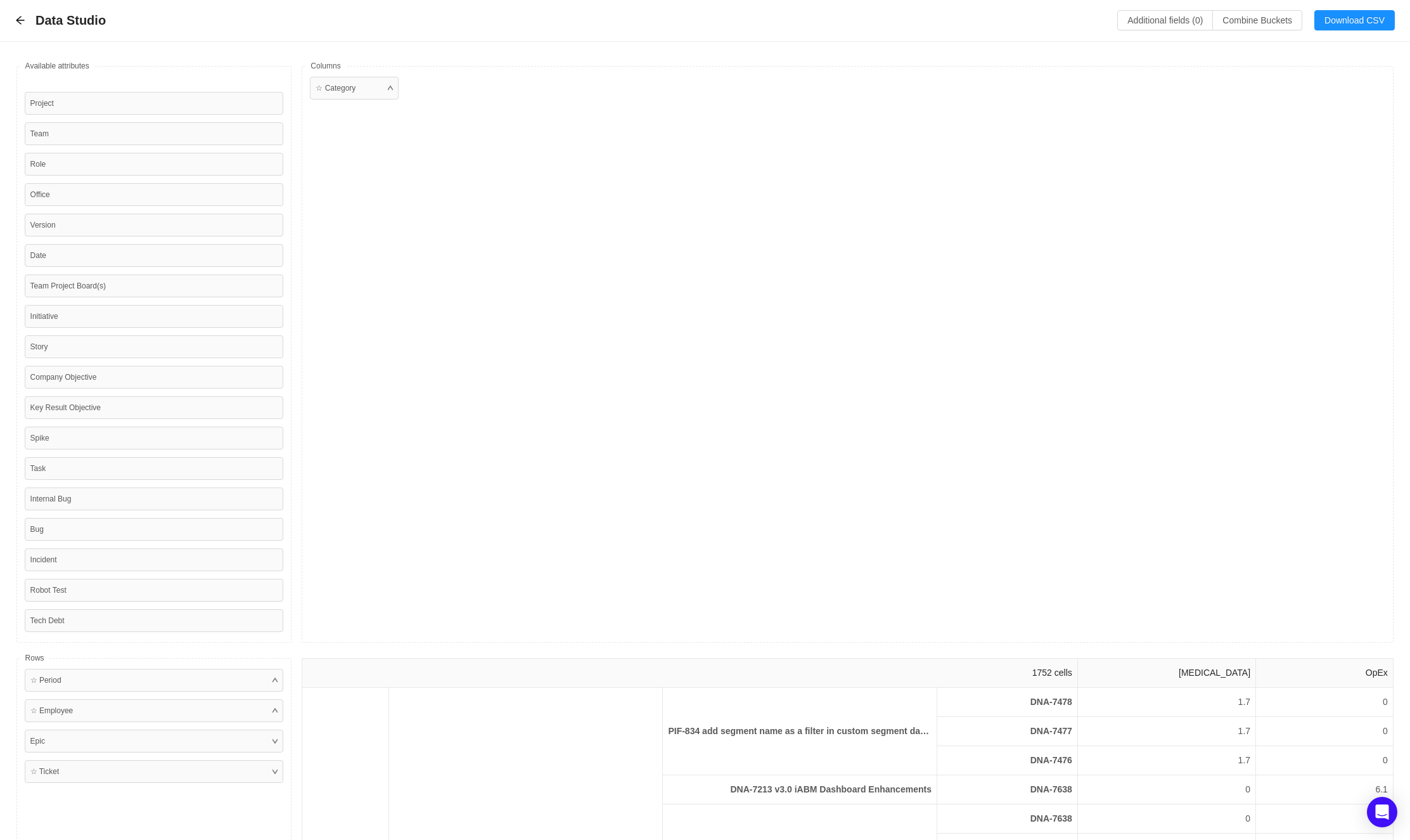
click at [981, 458] on div "☆ Category" at bounding box center [848, 354] width 1092 height 576
click at [996, 445] on div "☆ Category" at bounding box center [848, 354] width 1092 height 576
click at [1017, 22] on button "Download CSV" at bounding box center [1354, 20] width 80 height 20
click at [23, 24] on icon "icon: arrow-left" at bounding box center [20, 20] width 10 height 10
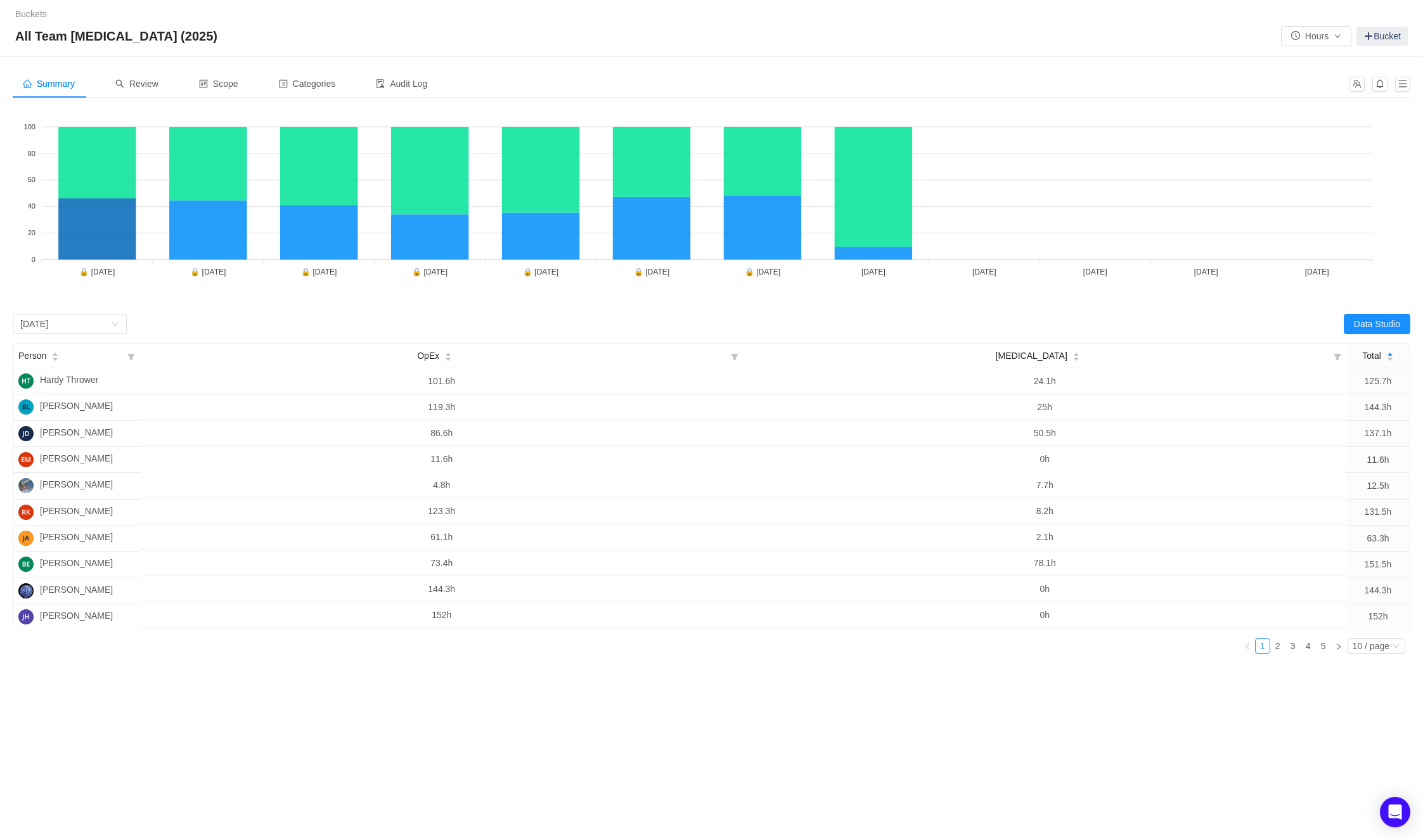
click at [305, 622] on div "Summary Review Scope Categories Audit Log Looks too empty? Make sure scope has …" at bounding box center [711, 417] width 1423 height 721
click at [212, 622] on div "Buckets / / All Team CapEx (2025) Hours Bucket Summary Review Scope Categories …" at bounding box center [711, 420] width 1423 height 840
click at [646, 622] on div "Summary Review Scope Categories Audit Log Looks too empty? Make sure scope has …" at bounding box center [711, 417] width 1423 height 721
click at [547, 622] on div "Summary Review Scope Categories Audit Log Looks too empty? Make sure scope has …" at bounding box center [711, 417] width 1423 height 721
click at [49, 320] on div "March 2025" at bounding box center [34, 324] width 28 height 19
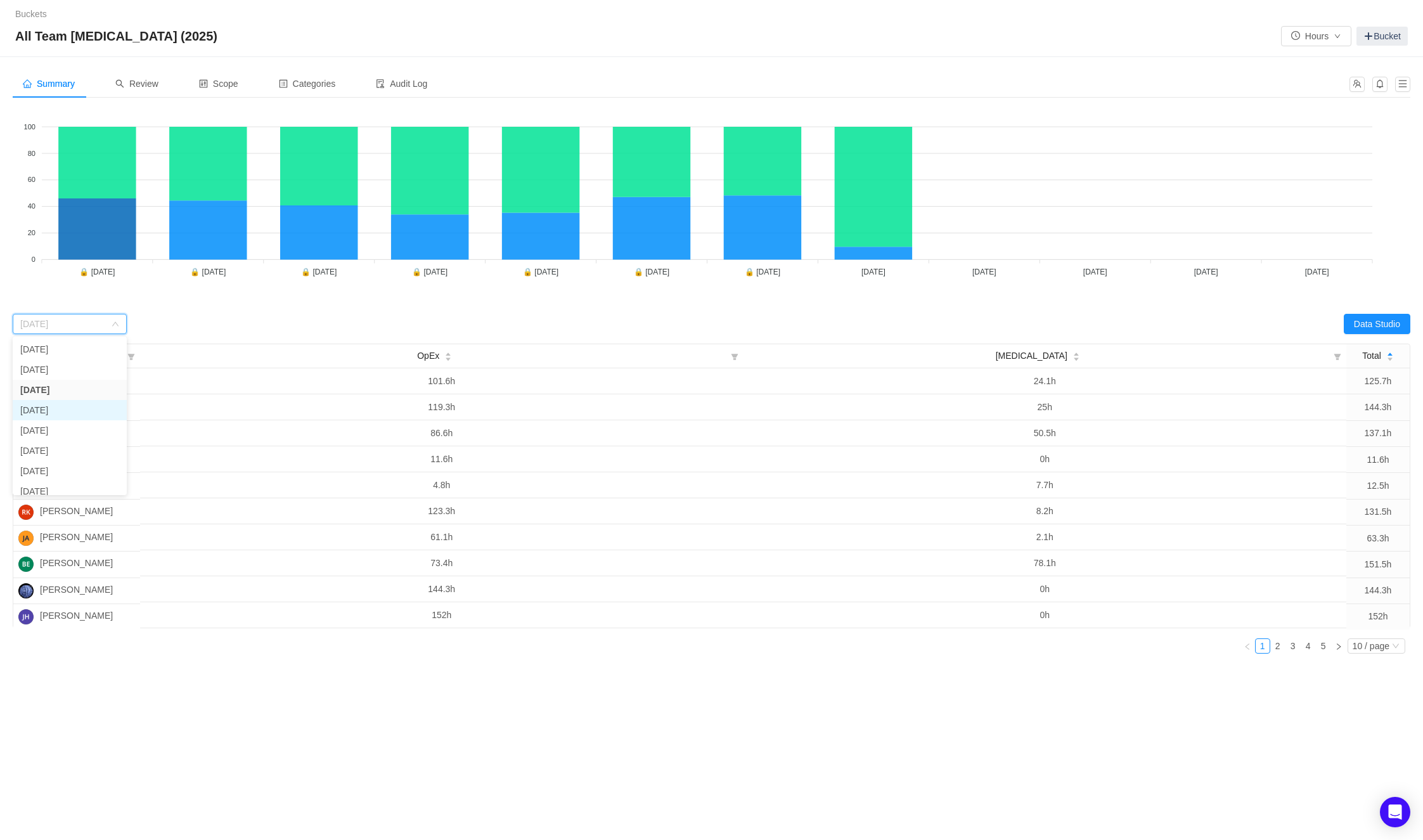
click at [51, 406] on li "April 2025" at bounding box center [70, 410] width 114 height 20
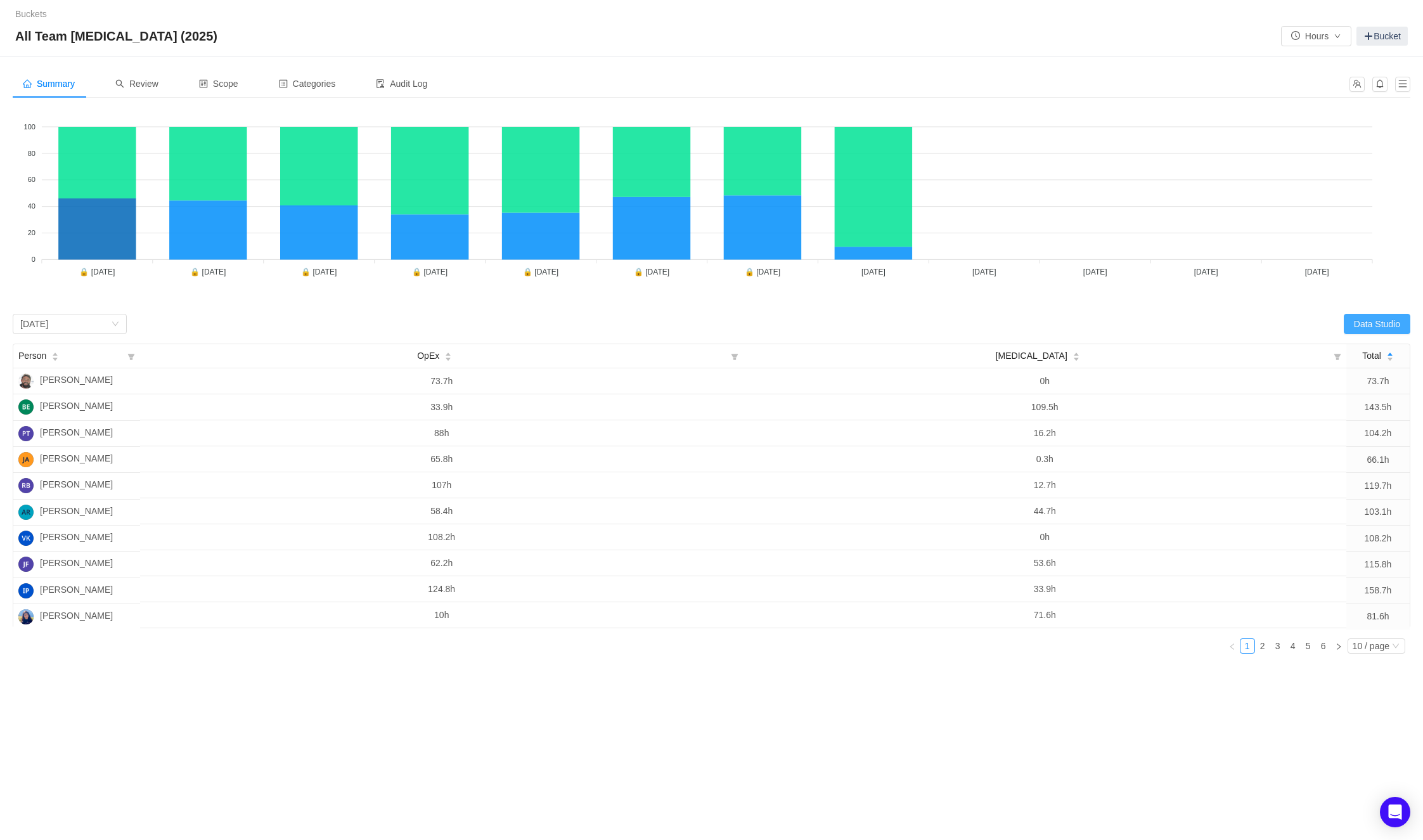
click at [1017, 326] on button "Data Studio" at bounding box center [1377, 324] width 67 height 20
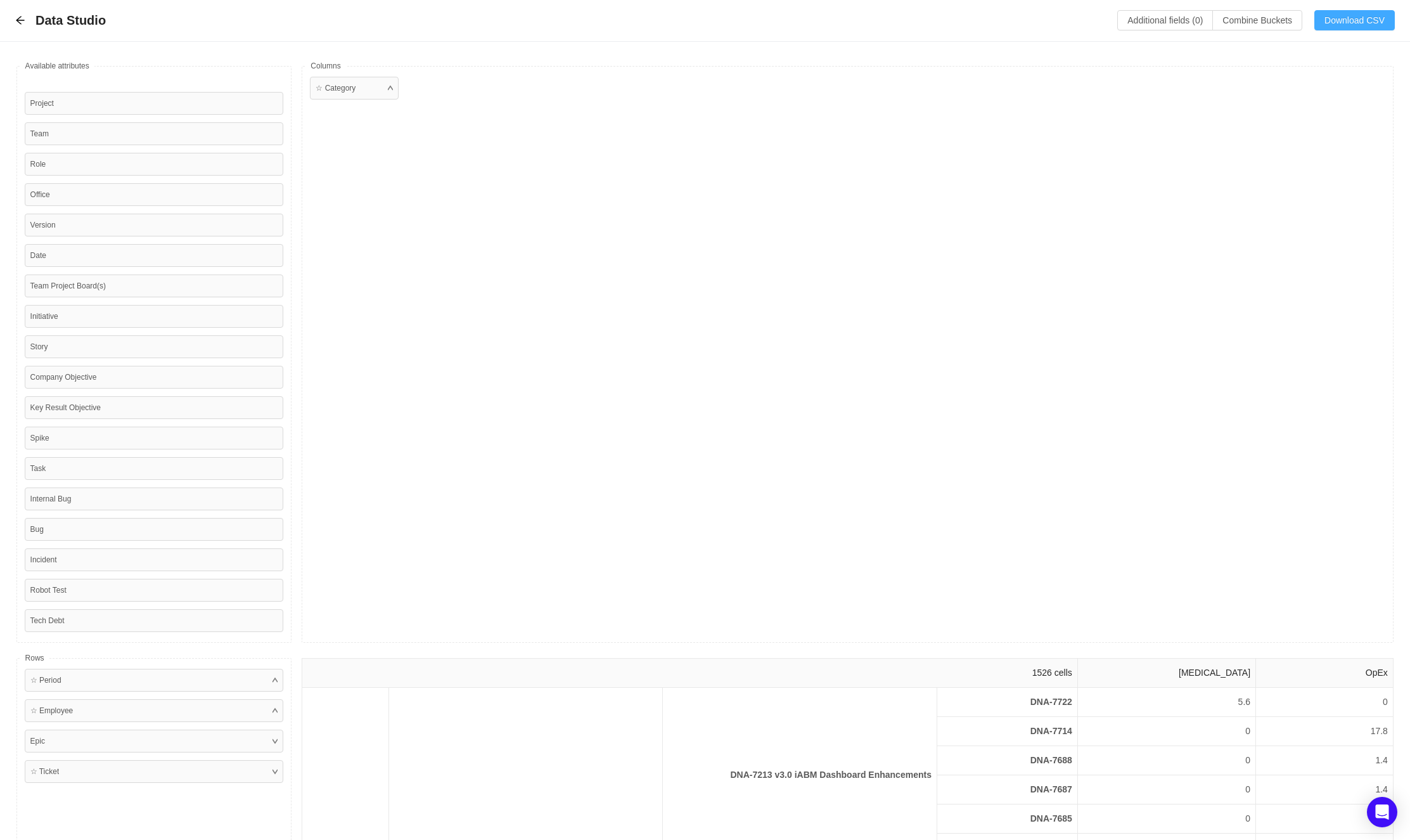
click at [1017, 22] on button "Download CSV" at bounding box center [1354, 20] width 80 height 20
click at [15, 26] on div "Data Studio Additional fields (0) Combine Buckets (0) Download CSV" at bounding box center [705, 20] width 1380 height 21
click at [15, 18] on icon "icon: arrow-left" at bounding box center [20, 20] width 10 height 10
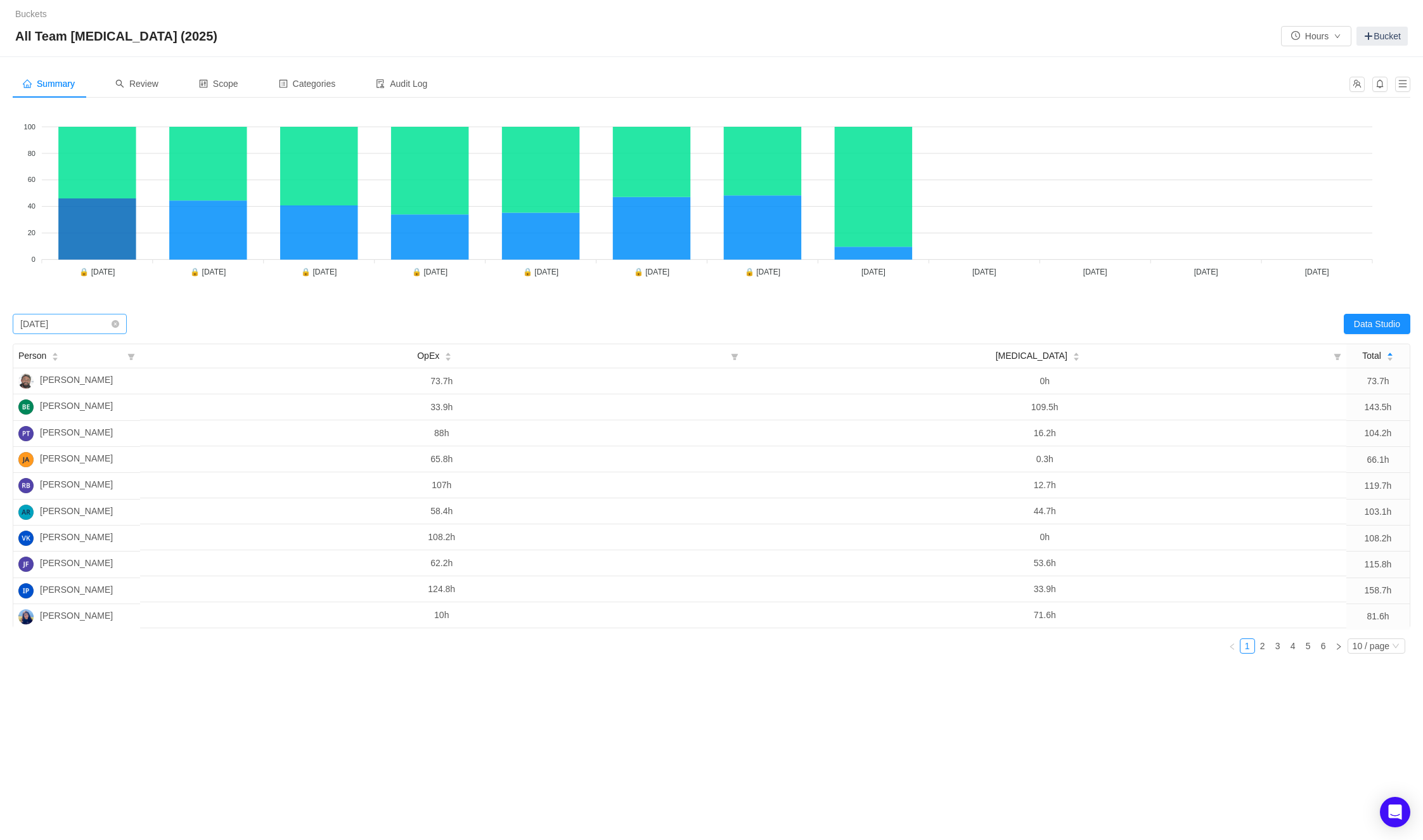
click at [49, 323] on div "April 2025" at bounding box center [34, 324] width 28 height 19
click at [47, 434] on li "May 2025" at bounding box center [70, 430] width 114 height 20
click at [1017, 323] on button "Data Studio" at bounding box center [1377, 324] width 67 height 20
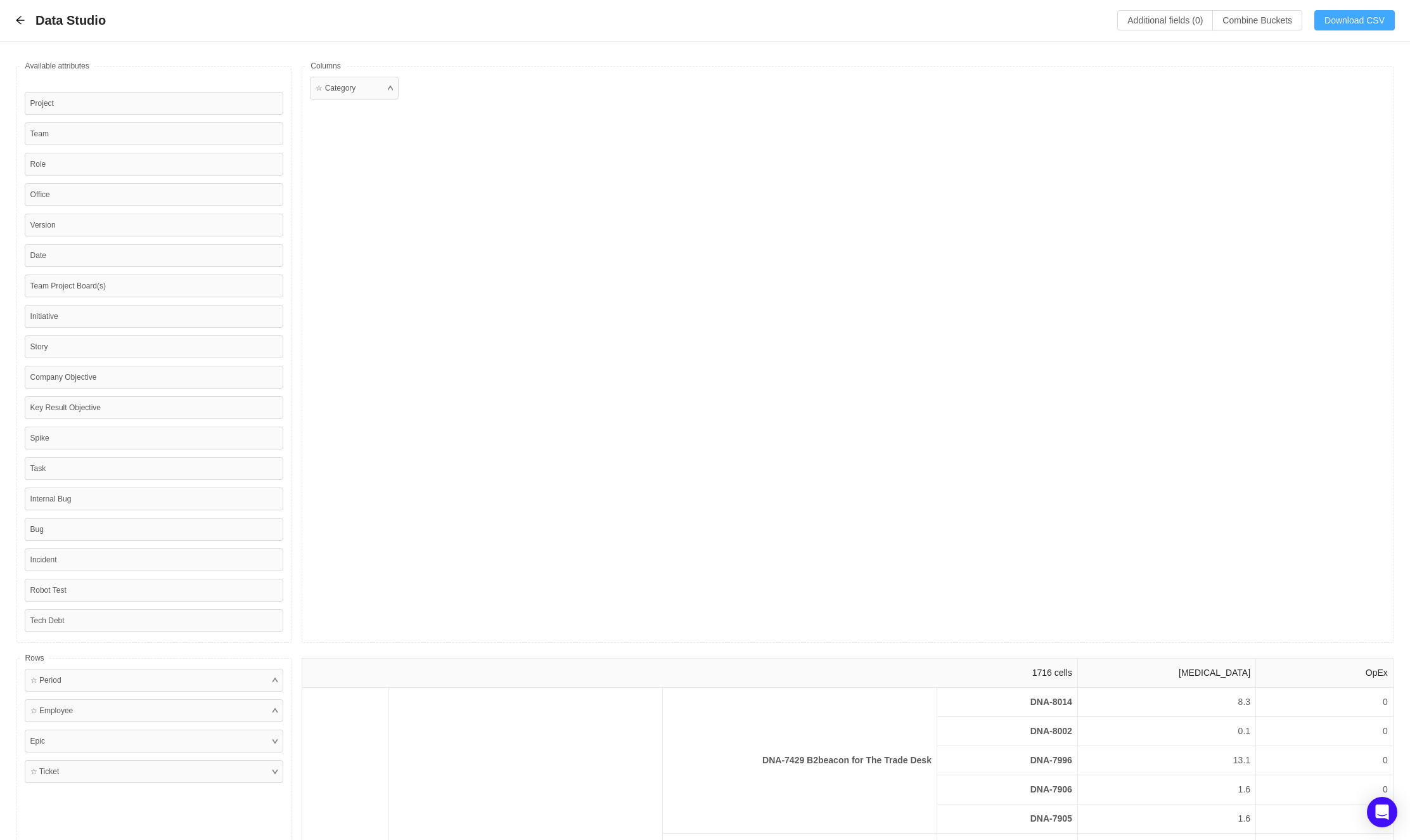
click at [1017, 17] on button "Download CSV" at bounding box center [1354, 20] width 80 height 20
click at [810, 279] on div "☆ Category" at bounding box center [848, 354] width 1092 height 576
click at [1017, 158] on div "☆ Category" at bounding box center [848, 354] width 1092 height 576
click at [22, 22] on icon "icon: arrow-left" at bounding box center [20, 20] width 10 height 10
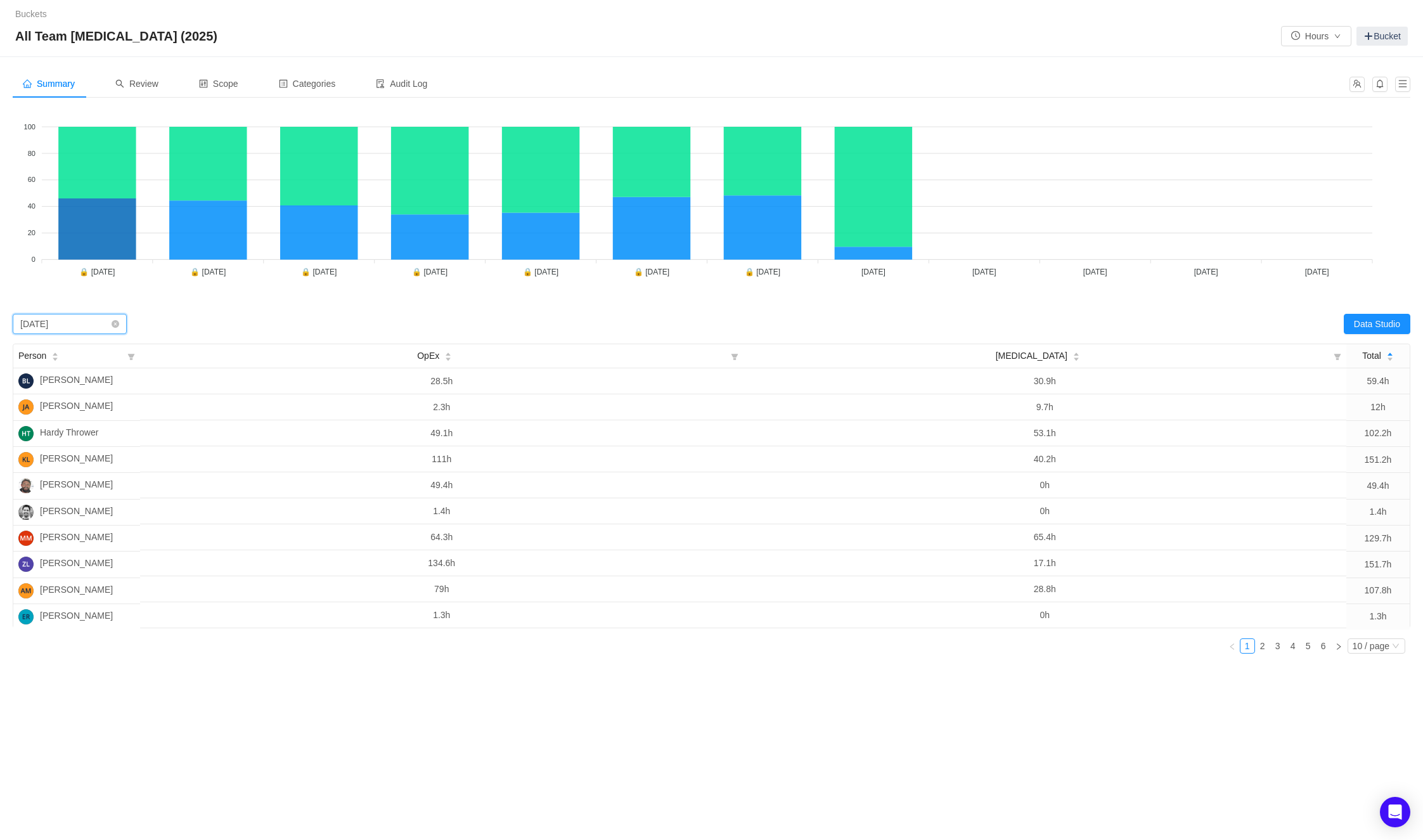
click at [49, 316] on div "May 2025" at bounding box center [34, 324] width 28 height 19
click at [63, 453] on li "June 2025" at bounding box center [70, 450] width 114 height 20
click at [1017, 327] on button "Data Studio" at bounding box center [1377, 324] width 67 height 20
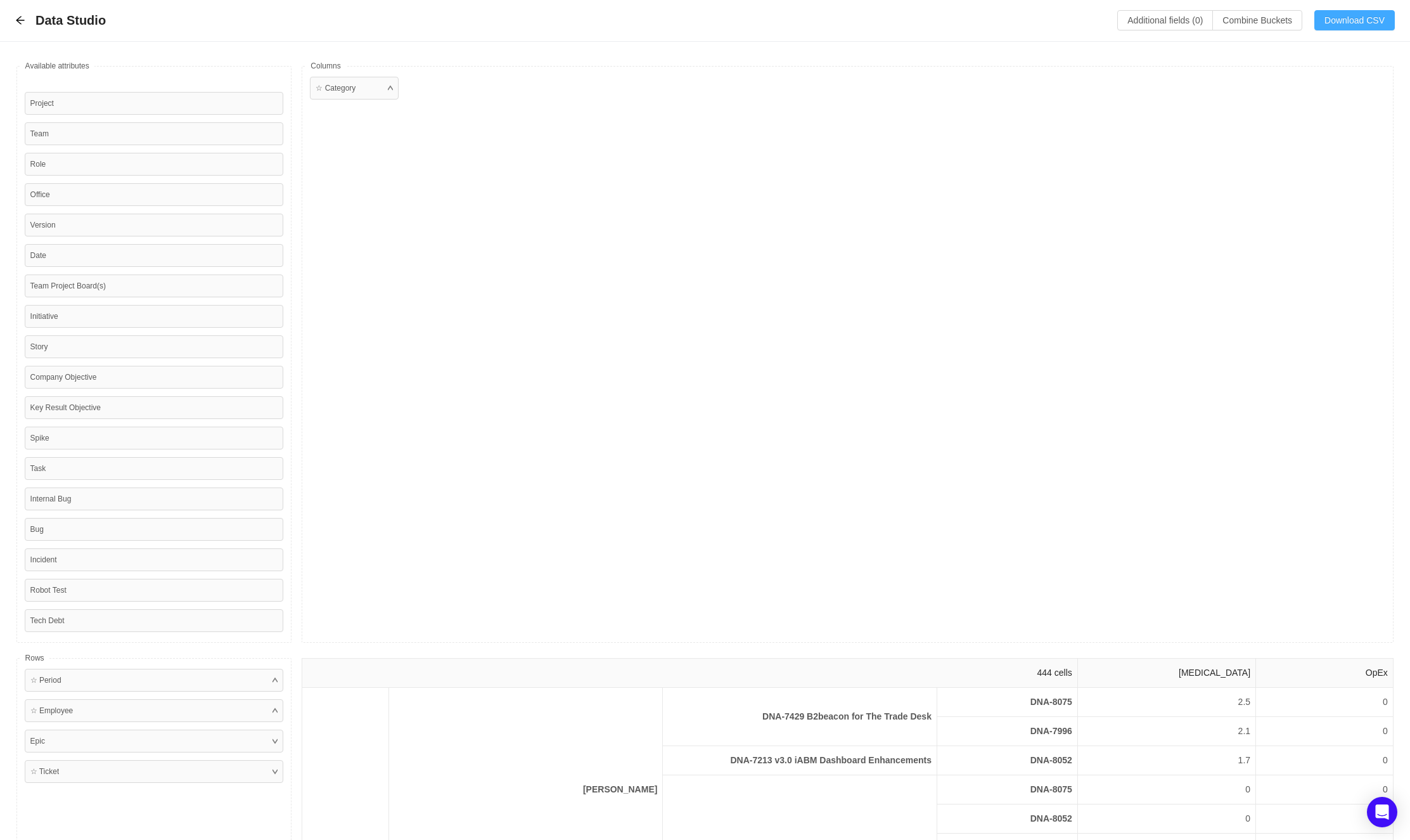
click at [1017, 10] on button "Download CSV" at bounding box center [1354, 20] width 80 height 20
click at [17, 11] on div "Data Studio Additional fields (0) Combine Buckets (0) Download CSV" at bounding box center [705, 20] width 1380 height 21
click at [19, 18] on icon "icon: arrow-left" at bounding box center [20, 20] width 8 height 8
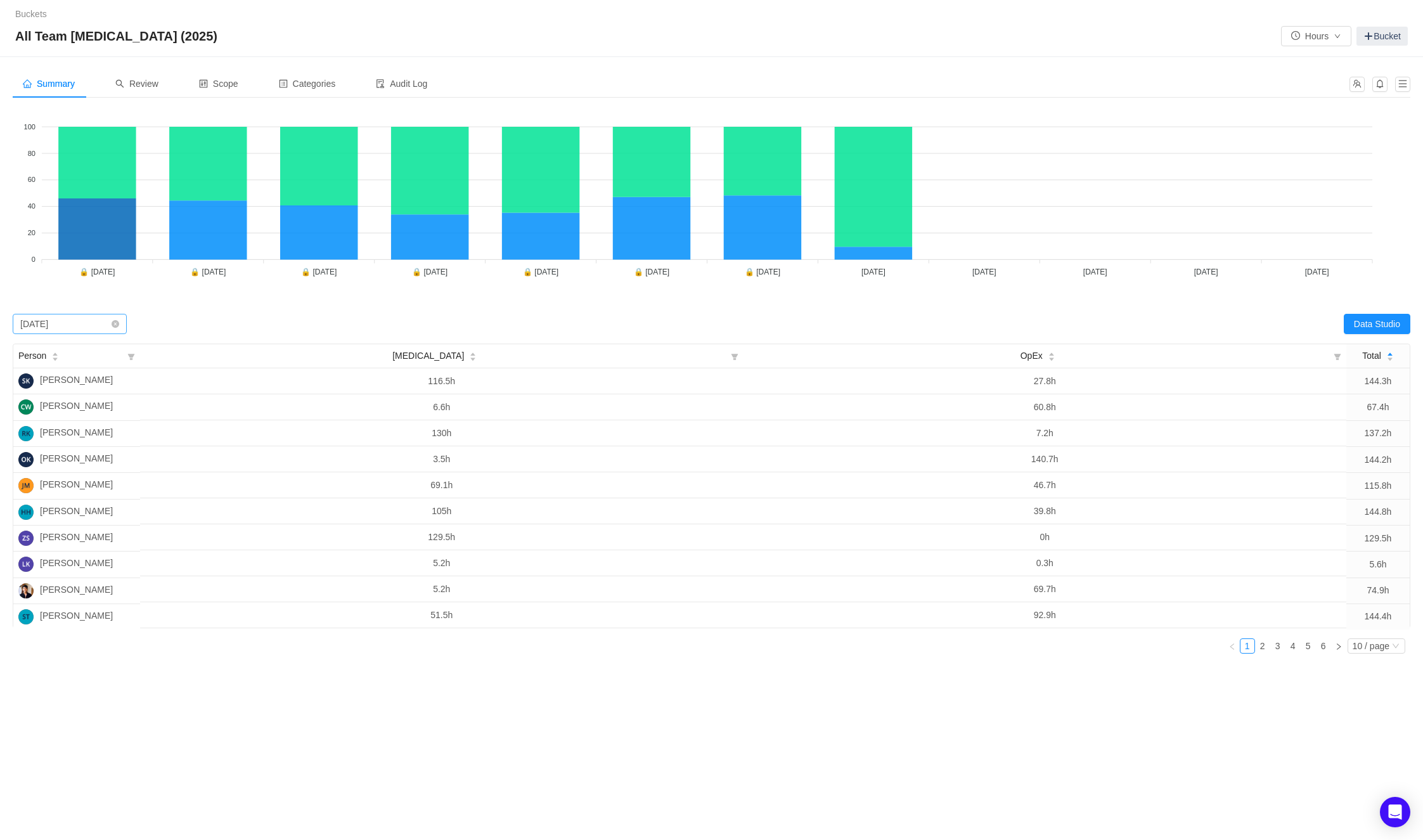
click at [65, 320] on div "Select period June 2025" at bounding box center [65, 324] width 91 height 19
click at [43, 468] on li "July 2025" at bounding box center [70, 471] width 114 height 20
click at [1017, 322] on button "Data Studio" at bounding box center [1377, 324] width 67 height 20
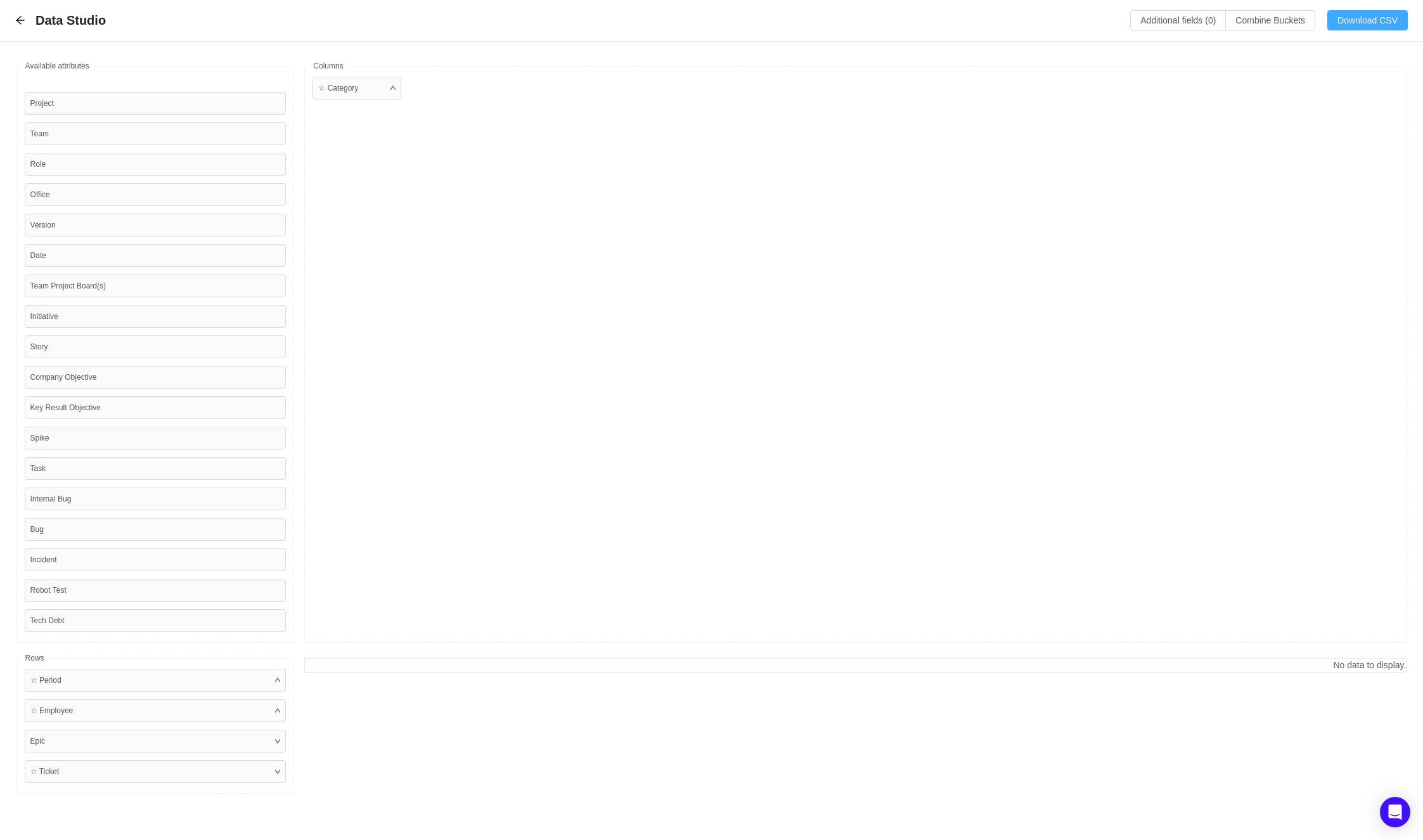
click at [1017, 24] on button "Download CSV" at bounding box center [1367, 20] width 80 height 20
